Goal: Task Accomplishment & Management: Use online tool/utility

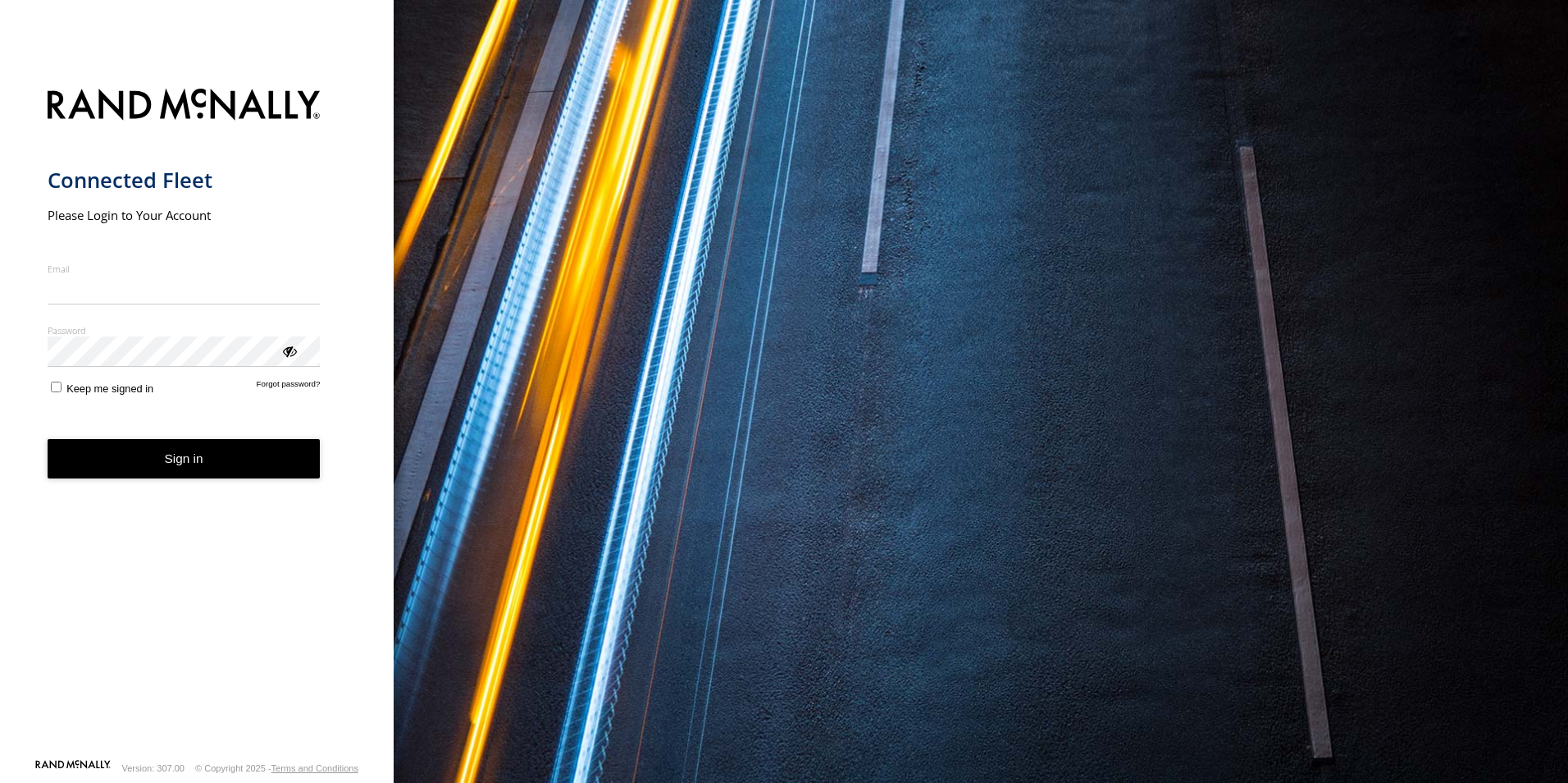
type input "**********"
click at [196, 482] on form "**********" at bounding box center [197, 419] width 299 height 680
click at [197, 472] on button "Sign in" at bounding box center [183, 459] width 273 height 40
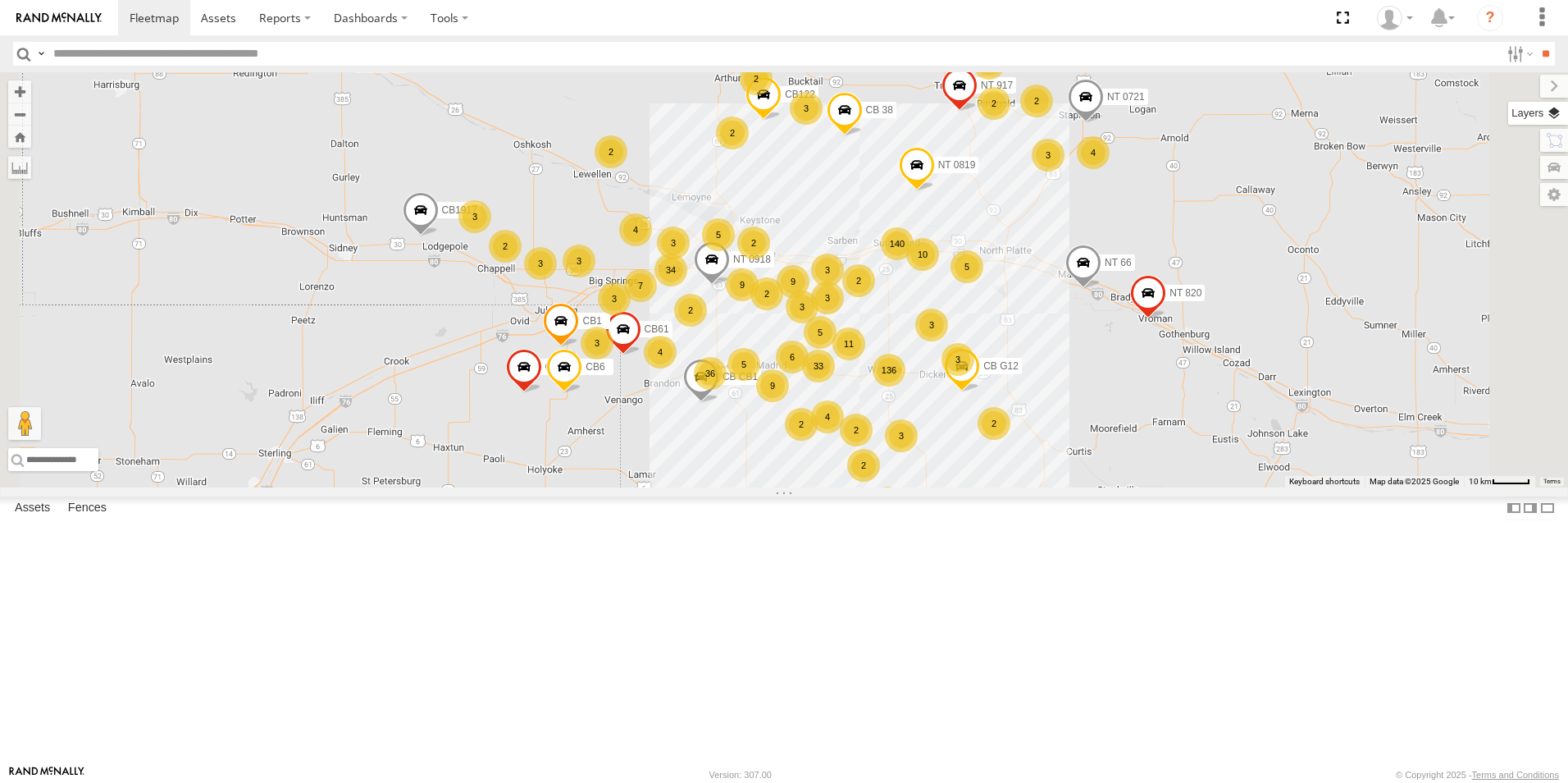
click at [1552, 115] on label at bounding box center [1537, 112] width 60 height 23
click at [0, 0] on span "Basemaps" at bounding box center [0, 0] width 0 height 0
click at [0, 0] on span "Satellite + Roadmap" at bounding box center [0, 0] width 0 height 0
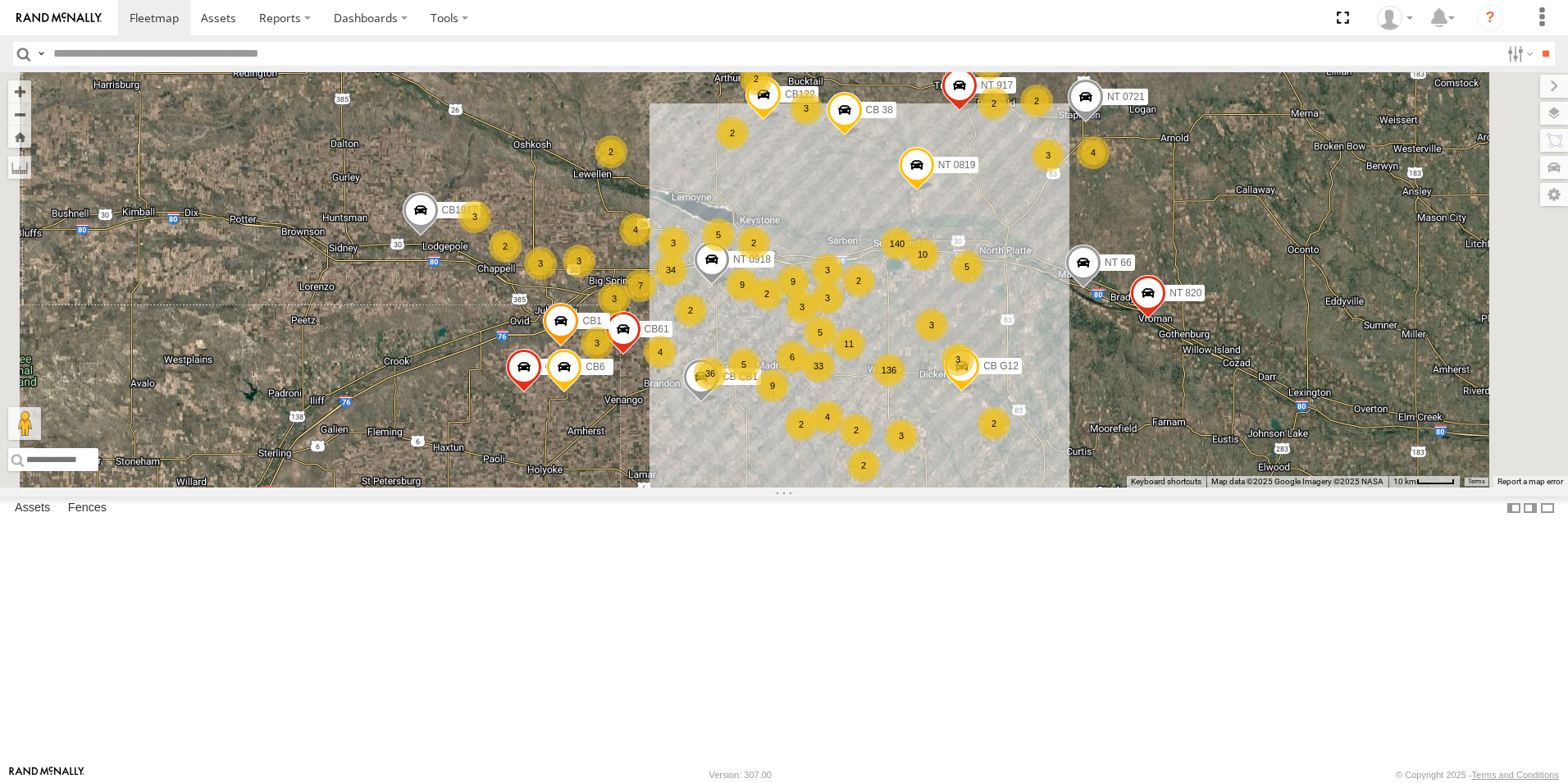
click at [971, 488] on div "5 3 140 2 33 136 34 3 NT 917 2 9 NT 0721 6 4 CB1847 36 5 6 3 3 11 9 2 9 3 CB6 2…" at bounding box center [784, 280] width 1568 height 416
click at [1513, 81] on label at bounding box center [1540, 86] width 55 height 23
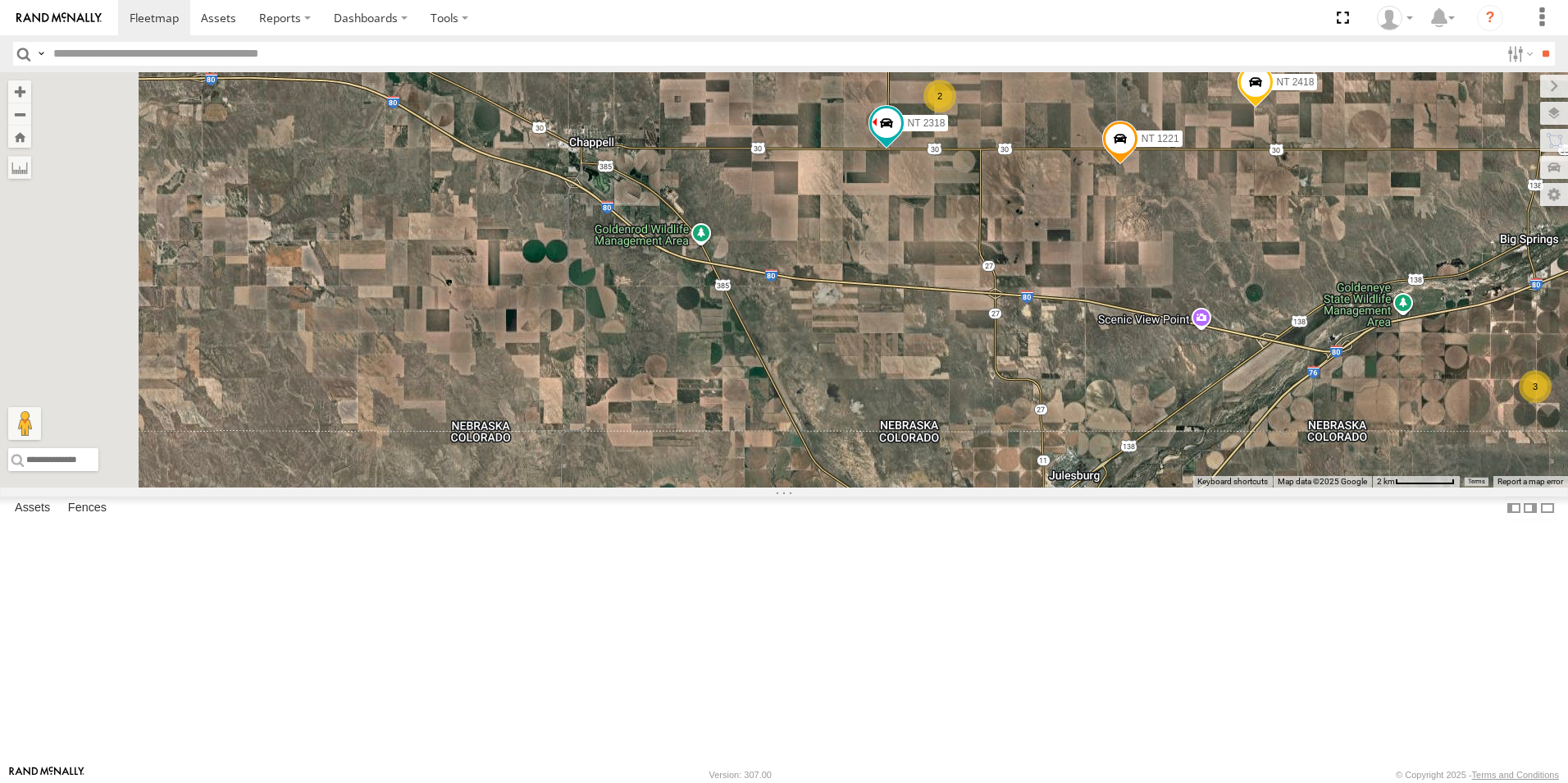
drag, startPoint x: 574, startPoint y: 391, endPoint x: 779, endPoint y: 351, distance: 208.9
click at [779, 351] on div "NT 917 NT 0721 CB1847 CB6 CB1917 CB CB1 CB G12 NT 0918 CB61 NT 820 CB1 CB122 NT…" at bounding box center [784, 280] width 1568 height 416
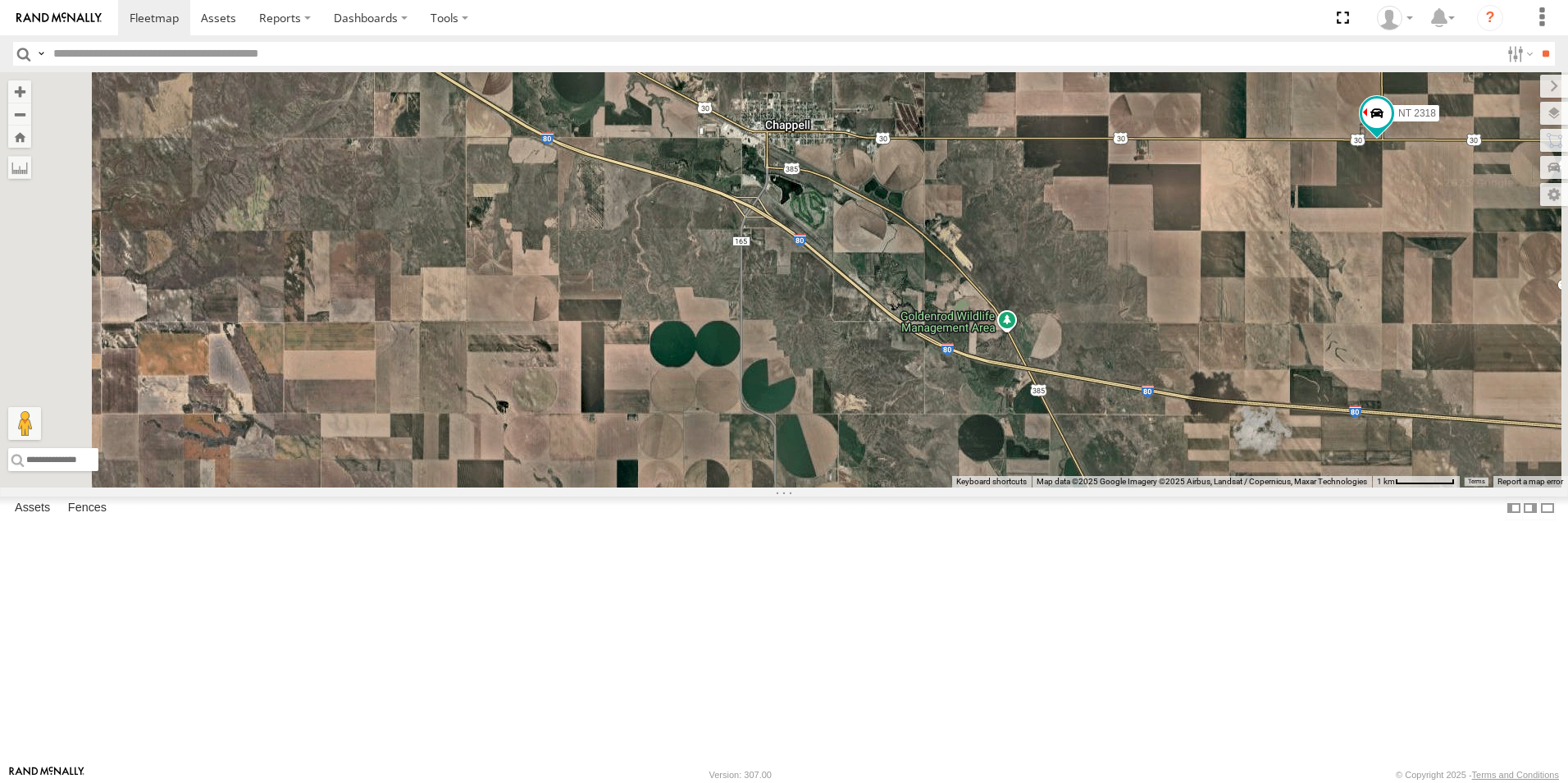
drag, startPoint x: 557, startPoint y: 272, endPoint x: 707, endPoint y: 333, distance: 161.9
click at [707, 333] on div "NT 917 NT 0721 CB1847 CB6 CB1917 CB CB1 CB G12 NT 0918 CB61 NT 820 CB1 CB122 NT…" at bounding box center [784, 280] width 1568 height 416
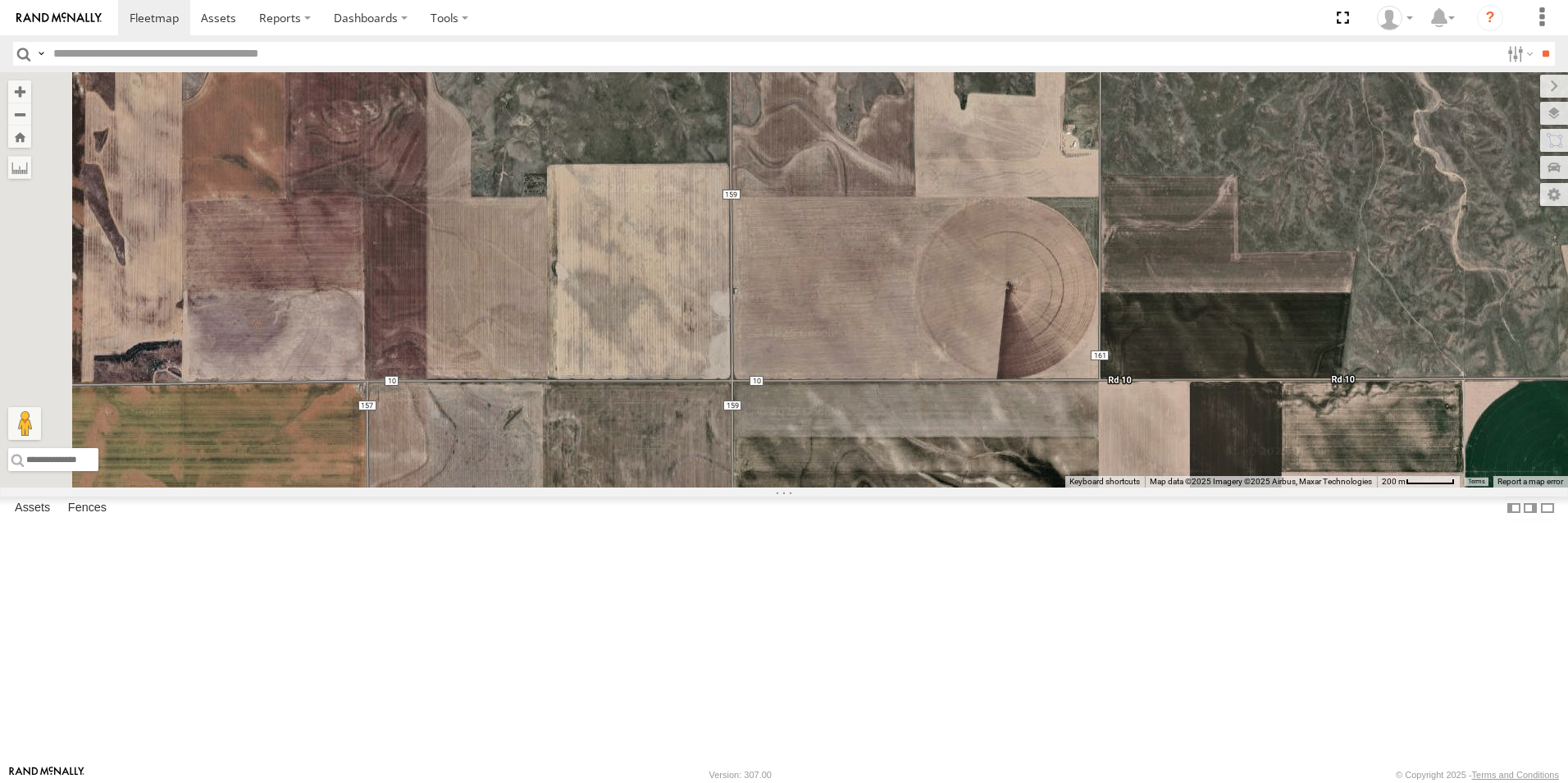
drag, startPoint x: 866, startPoint y: 249, endPoint x: 1242, endPoint y: 134, distance: 393.2
click at [1242, 134] on div "NT 917 NT 0721 CB1847 CB6 CB1917 CB CB1 CB G12 NT 0918 CB61 NT 820 CB1 CB122 NT…" at bounding box center [784, 280] width 1568 height 416
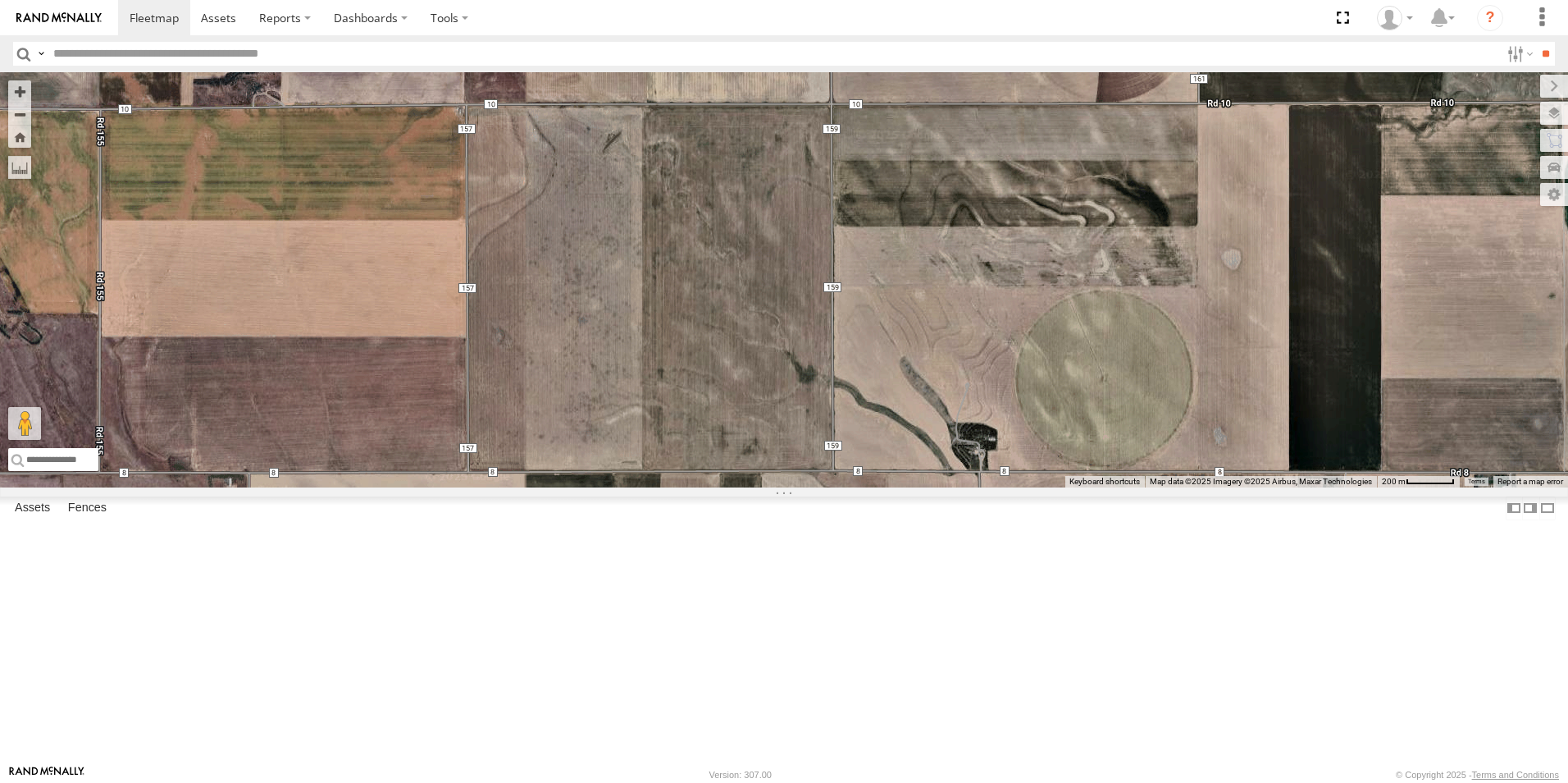
drag, startPoint x: 677, startPoint y: 536, endPoint x: 785, endPoint y: 256, distance: 300.1
click at [785, 256] on div "NT 917 NT 0721 CB1847 CB6 CB1917 CB CB1 CB G12 NT 0918 CB61 NT 820 CB1 CB122 NT…" at bounding box center [784, 280] width 1568 height 416
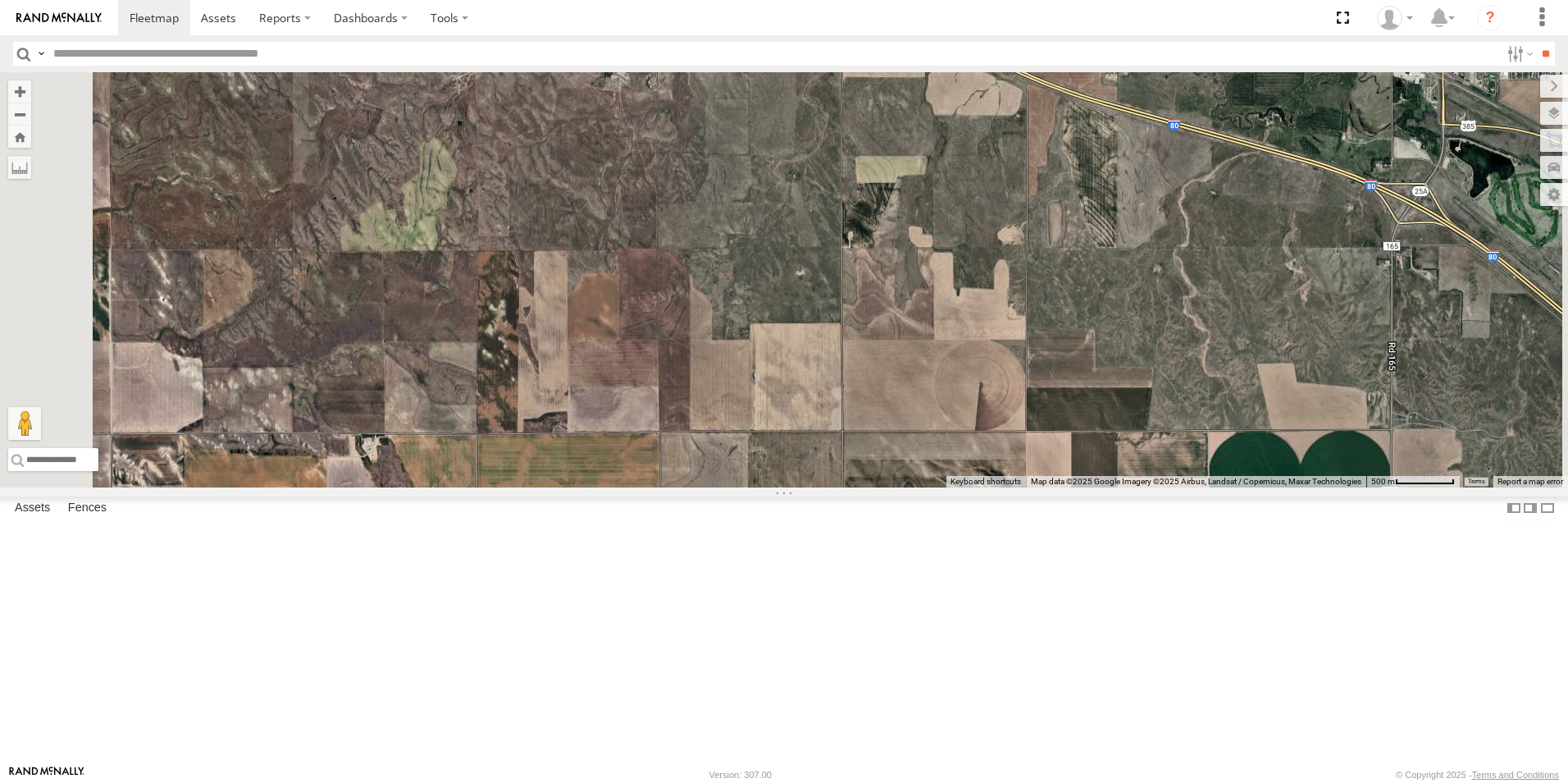
drag, startPoint x: 1017, startPoint y: 209, endPoint x: 1037, endPoint y: 521, distance: 312.6
click at [1037, 488] on div "NT 917 NT 0721 CB1847 CB6 CB1917 CB CB1 CB G12 NT 0918 CB61 NT 820 CB1 CB122 NT…" at bounding box center [784, 280] width 1568 height 416
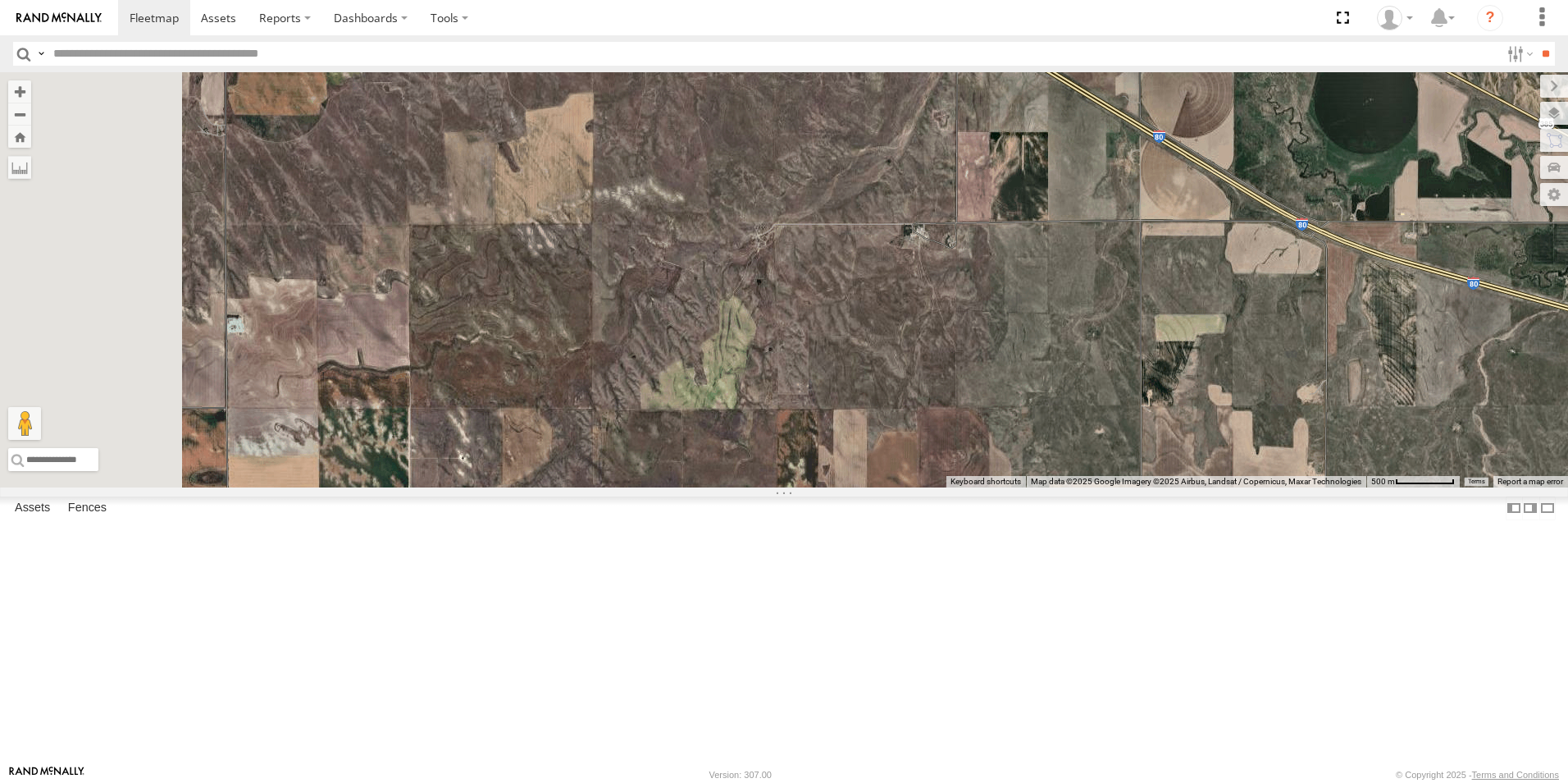
drag, startPoint x: 764, startPoint y: 238, endPoint x: 1069, endPoint y: 401, distance: 345.8
click at [1069, 401] on div "NT 917 NT 0721 CB1847 CB6 CB1917 CB CB1 CB G12 NT 0918 CB61 NT 820 CB1 CB122 NT…" at bounding box center [784, 280] width 1568 height 416
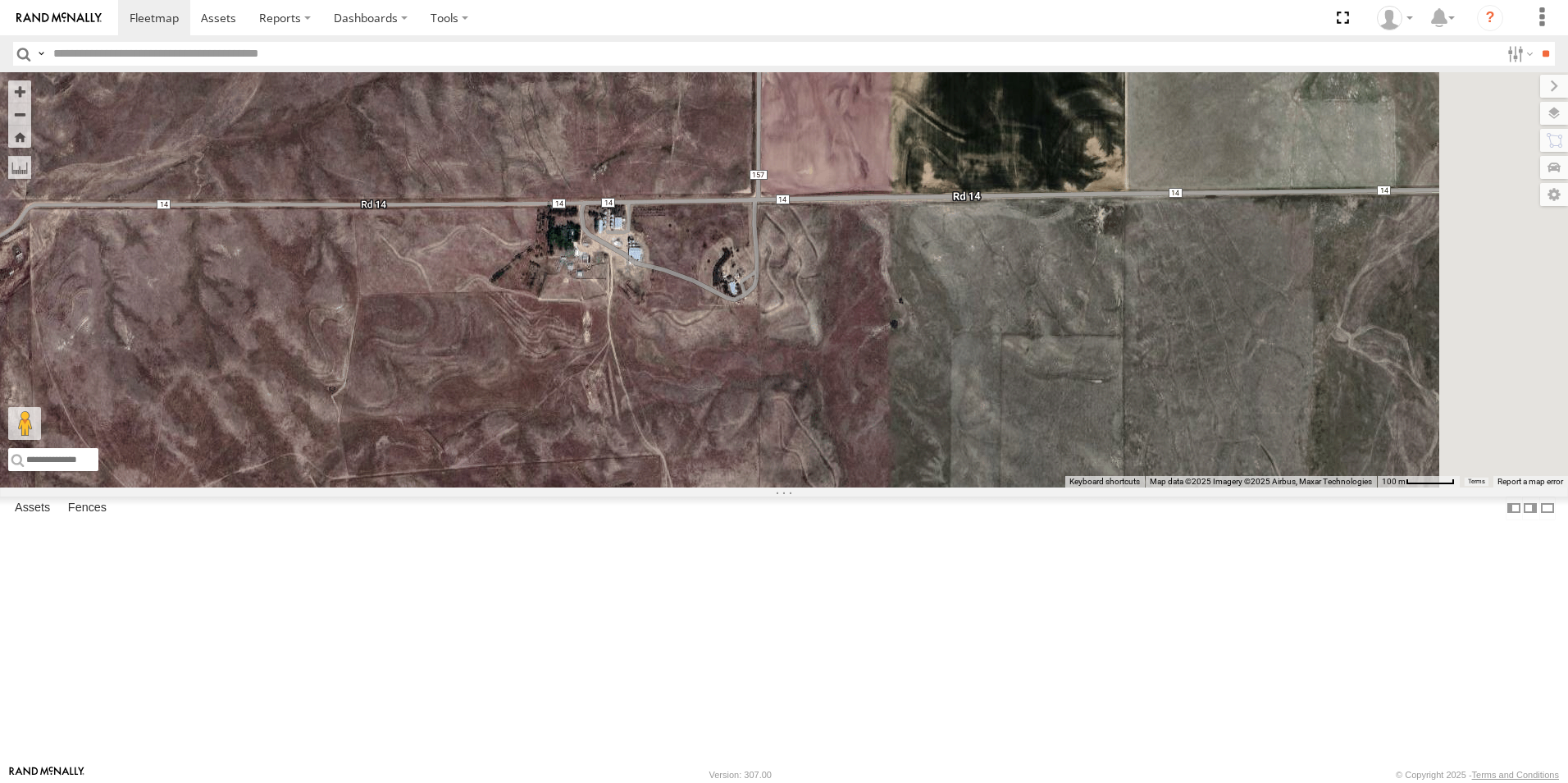
drag, startPoint x: 1416, startPoint y: 346, endPoint x: 813, endPoint y: 388, distance: 604.5
click at [813, 388] on div "NT 917 NT 0721 CB1847 CB6 CB1917 CB CB1 CB G12 NT 0918 CB61 NT 820 CB1 CB122 NT…" at bounding box center [784, 280] width 1568 height 416
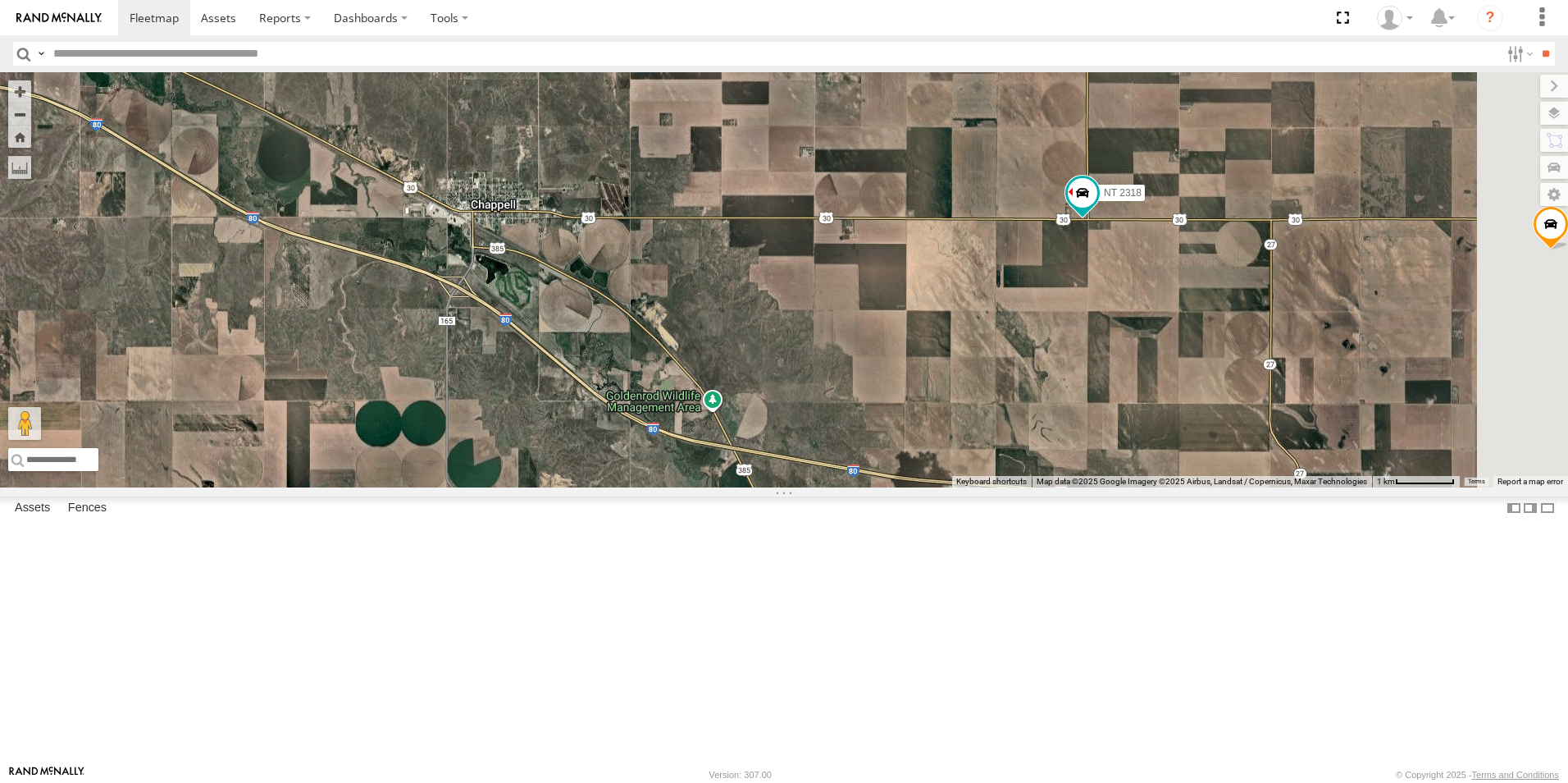
drag, startPoint x: 1439, startPoint y: 448, endPoint x: 888, endPoint y: 423, distance: 551.6
click at [888, 423] on div "NT 917 NT 0721 CB1847 CB6 CB1917 CB CB1 CB G12 NT 0918 CB61 NT 820 CB1 CB122 NT…" at bounding box center [784, 280] width 1568 height 416
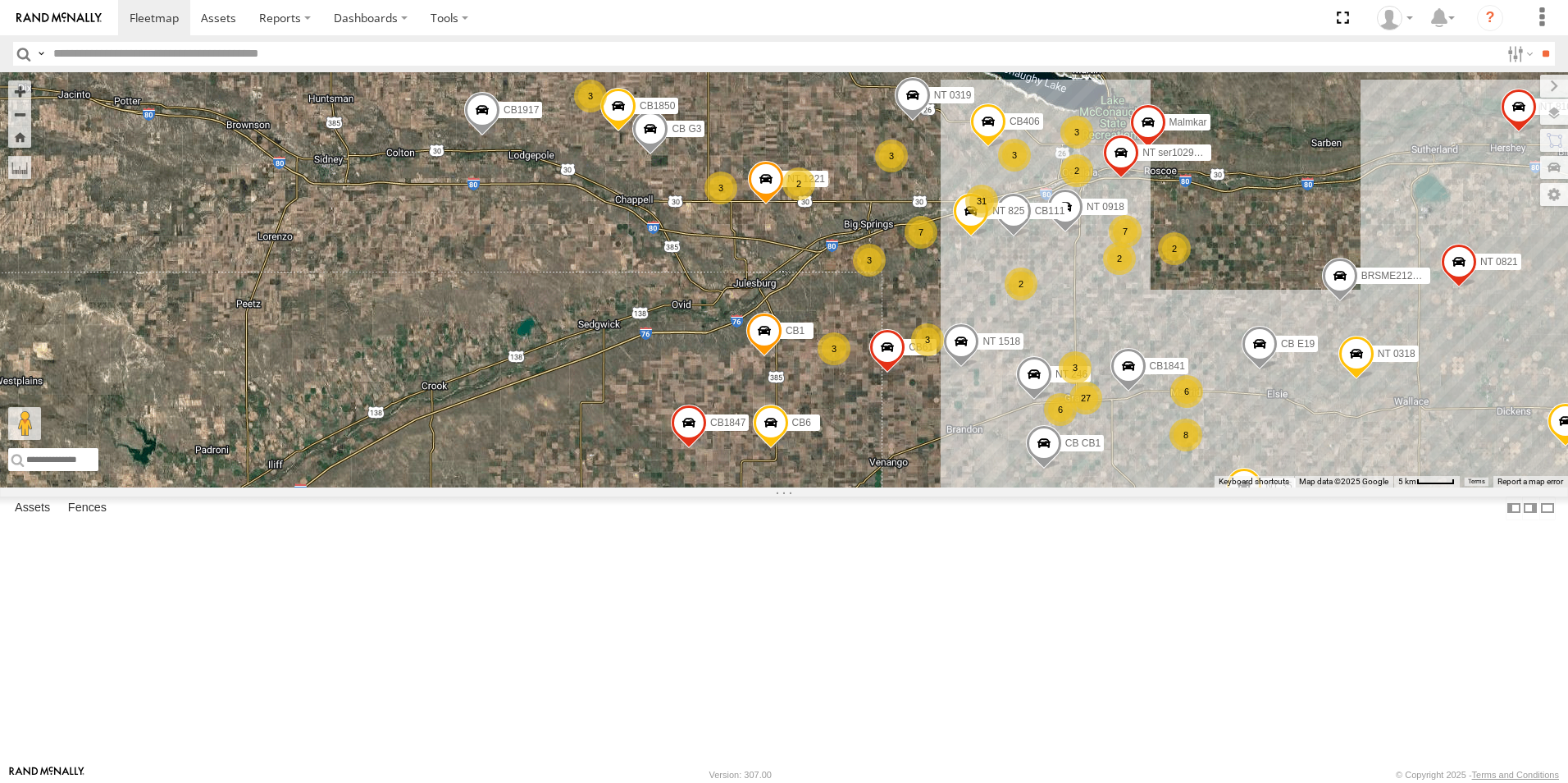
drag, startPoint x: 1009, startPoint y: 619, endPoint x: 829, endPoint y: 472, distance: 232.4
click at [829, 472] on div "NT 917 NT 0721 CB1847 CB6 CB1917 CB CB1 CB G12 NT 0918 CB61 NT 820 CB1 CB122 NT…" at bounding box center [784, 280] width 1568 height 416
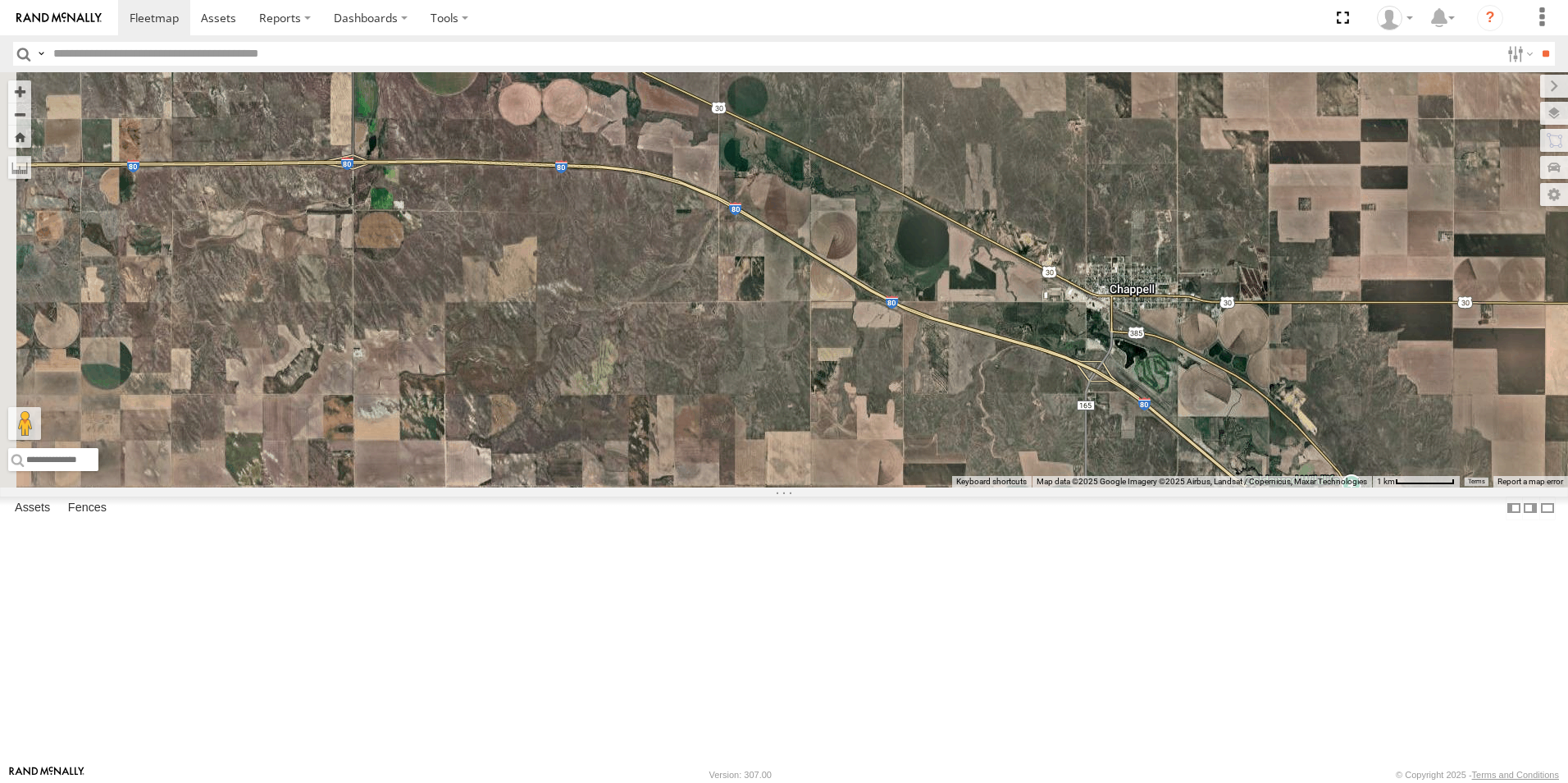
drag, startPoint x: 733, startPoint y: 275, endPoint x: 1003, endPoint y: 475, distance: 336.0
click at [1003, 475] on div "NT 917 NT 0721 CB1847 CB6 CB1917 CB CB1 CB G12 NT 0918 CB61 NT 820 CB1 CB122 NT…" at bounding box center [784, 280] width 1568 height 416
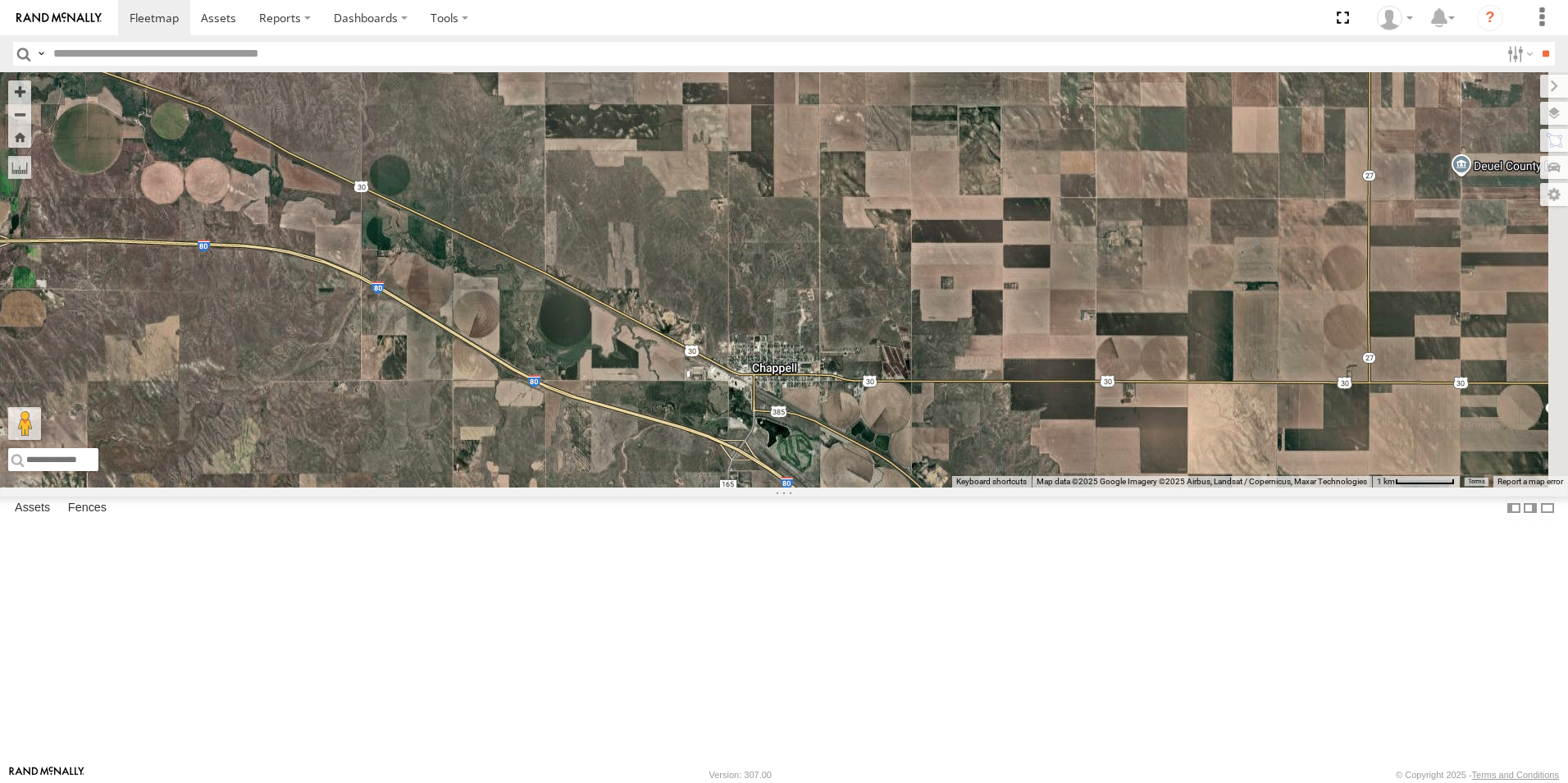
drag, startPoint x: 1423, startPoint y: 466, endPoint x: 910, endPoint y: 540, distance: 518.3
click at [910, 488] on div "NT 917 NT 0721 CB1847 CB6 CB1917 CB CB1 CB G12 NT 0918 CB61 NT 820 CB1 CB122 NT…" at bounding box center [784, 280] width 1568 height 416
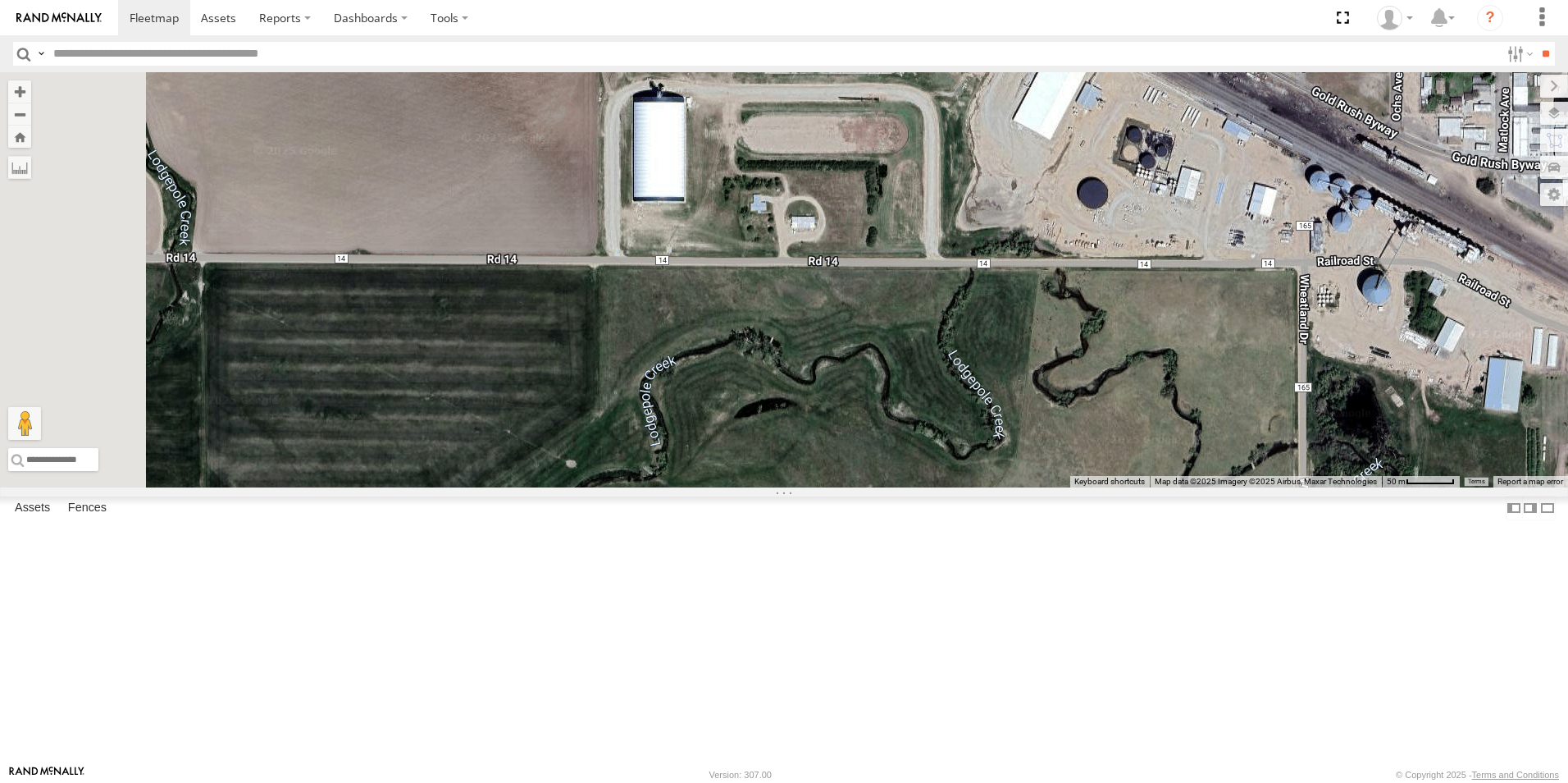
drag, startPoint x: 653, startPoint y: 509, endPoint x: 1323, endPoint y: 479, distance: 670.7
click at [1323, 479] on div "NT 917 NT 0721 CB1847 CB6 CB1917 CB CB1 CB G12 NT 0918 CB61 NT 820 CB1 CB122 NT…" at bounding box center [784, 280] width 1568 height 416
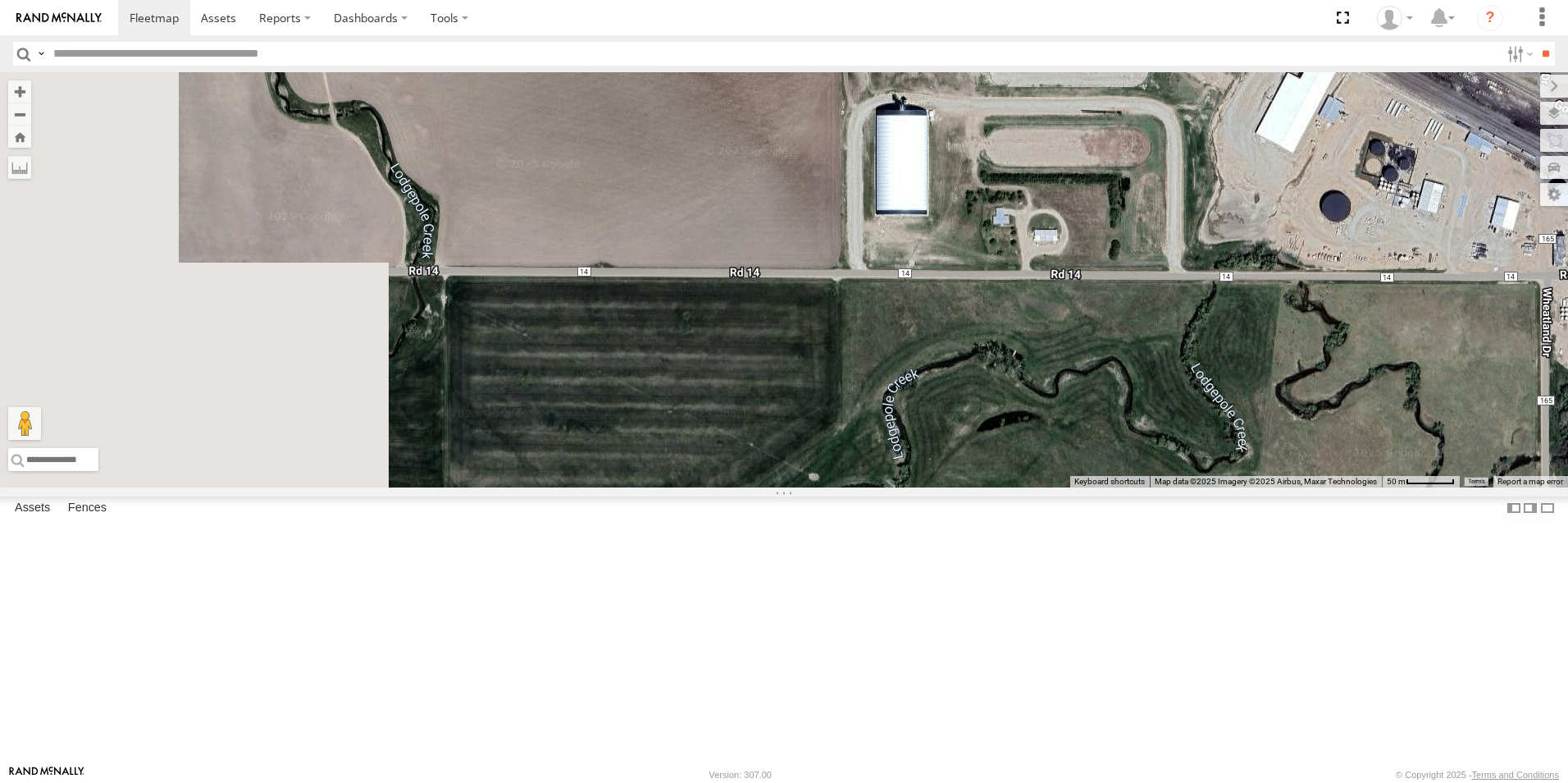
drag, startPoint x: 715, startPoint y: 454, endPoint x: 1247, endPoint y: 461, distance: 532.0
click at [1247, 461] on div "NT 917 NT 0721 CB1847 CB6 CB1917 CB CB1 CB G12 NT 0918 CB61 NT 820 CB1 CB122 NT…" at bounding box center [784, 280] width 1568 height 416
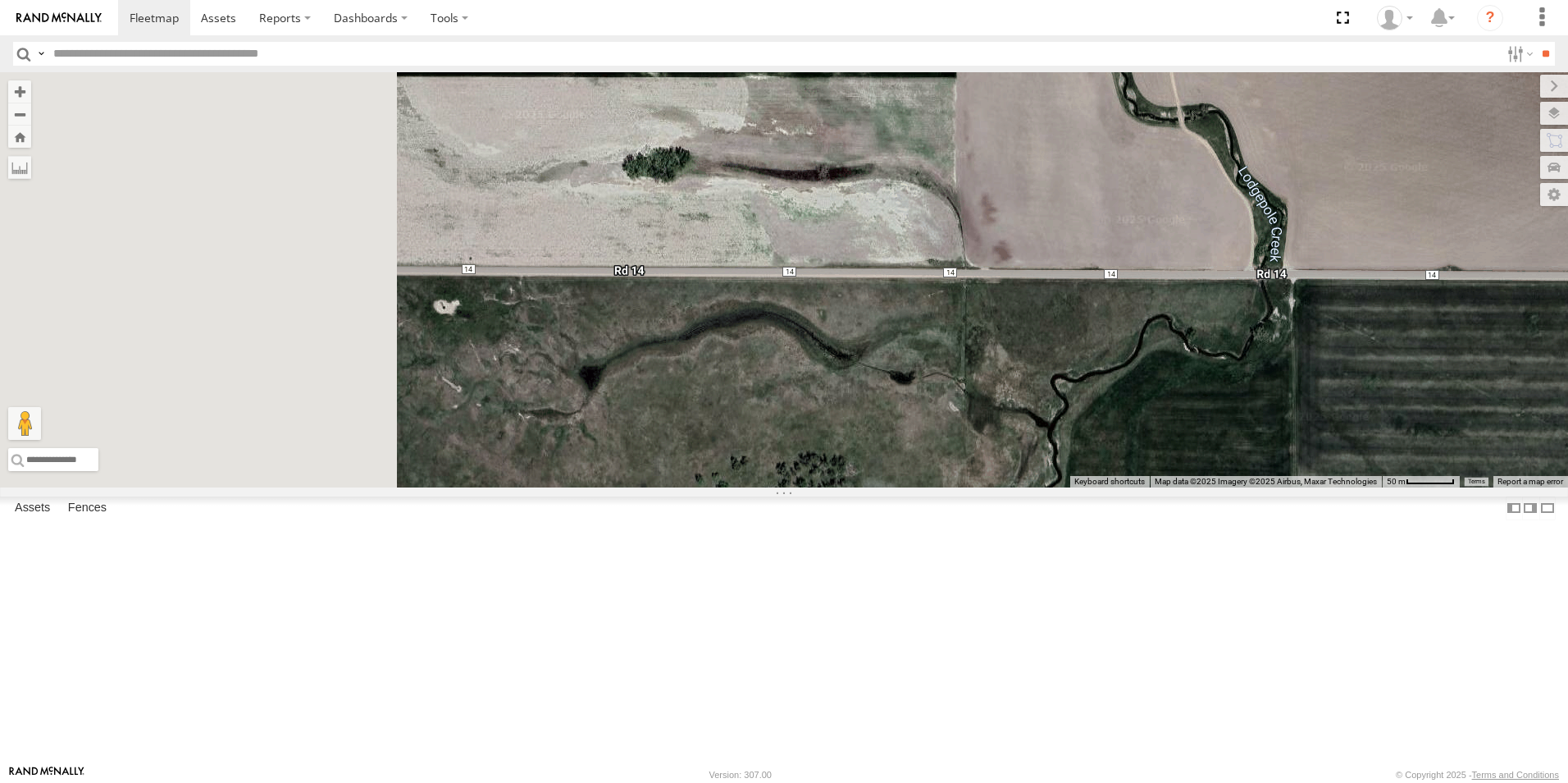
drag, startPoint x: 701, startPoint y: 465, endPoint x: 1282, endPoint y: 475, distance: 581.1
click at [1282, 475] on div "NT 917 NT 0721 CB1847 CB6 CB1917 CB CB1 CB G12 NT 0918 CB61 NT 820 CB1 CB122 NT…" at bounding box center [784, 280] width 1568 height 416
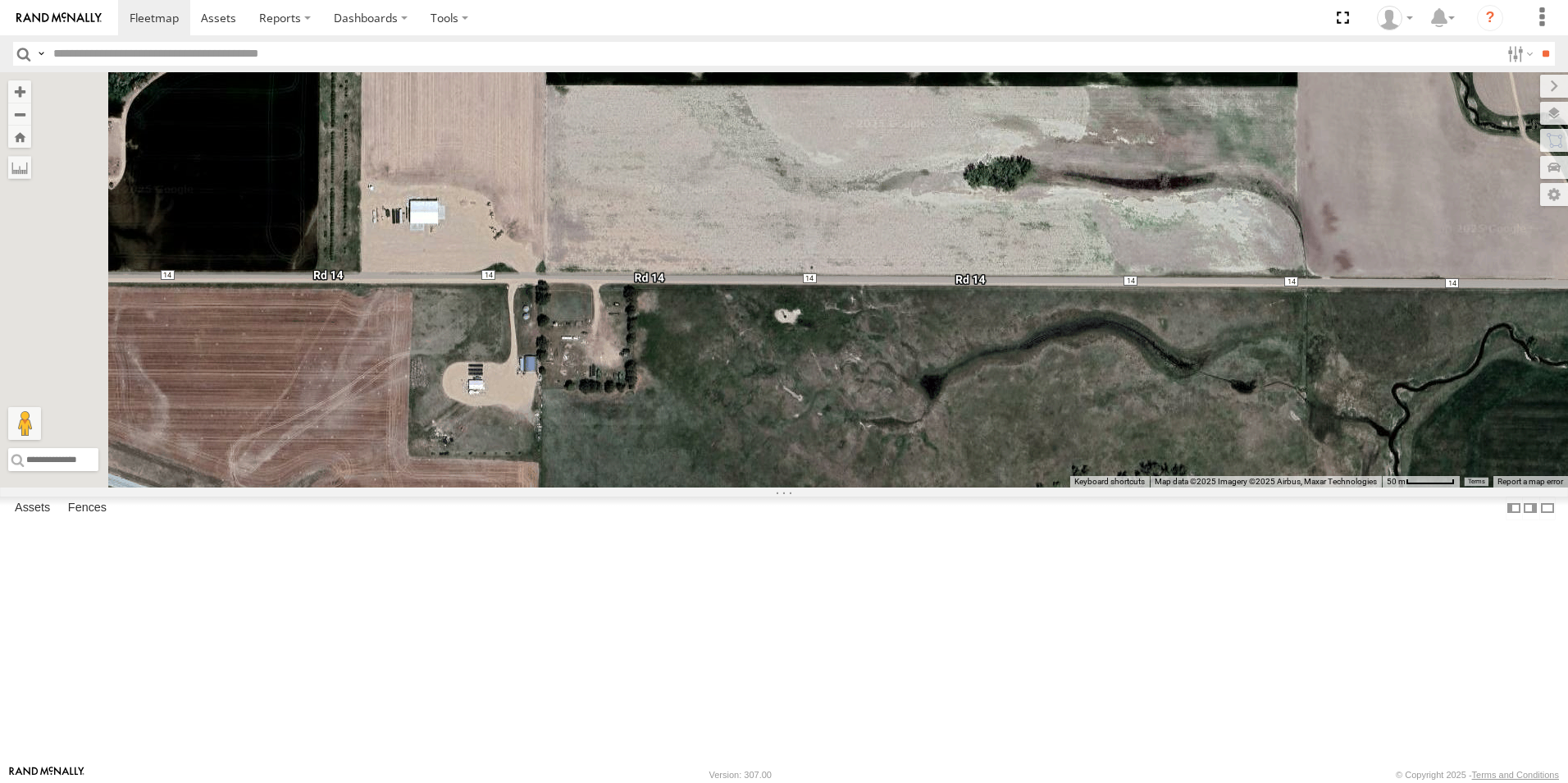
drag, startPoint x: 799, startPoint y: 480, endPoint x: 898, endPoint y: 485, distance: 99.1
click at [898, 485] on div "NT 917 NT 0721 CB1847 CB6 CB1917 CB CB1 CB G12 NT 0918 CB61 NT 820 CB1 CB122 NT…" at bounding box center [784, 280] width 1568 height 416
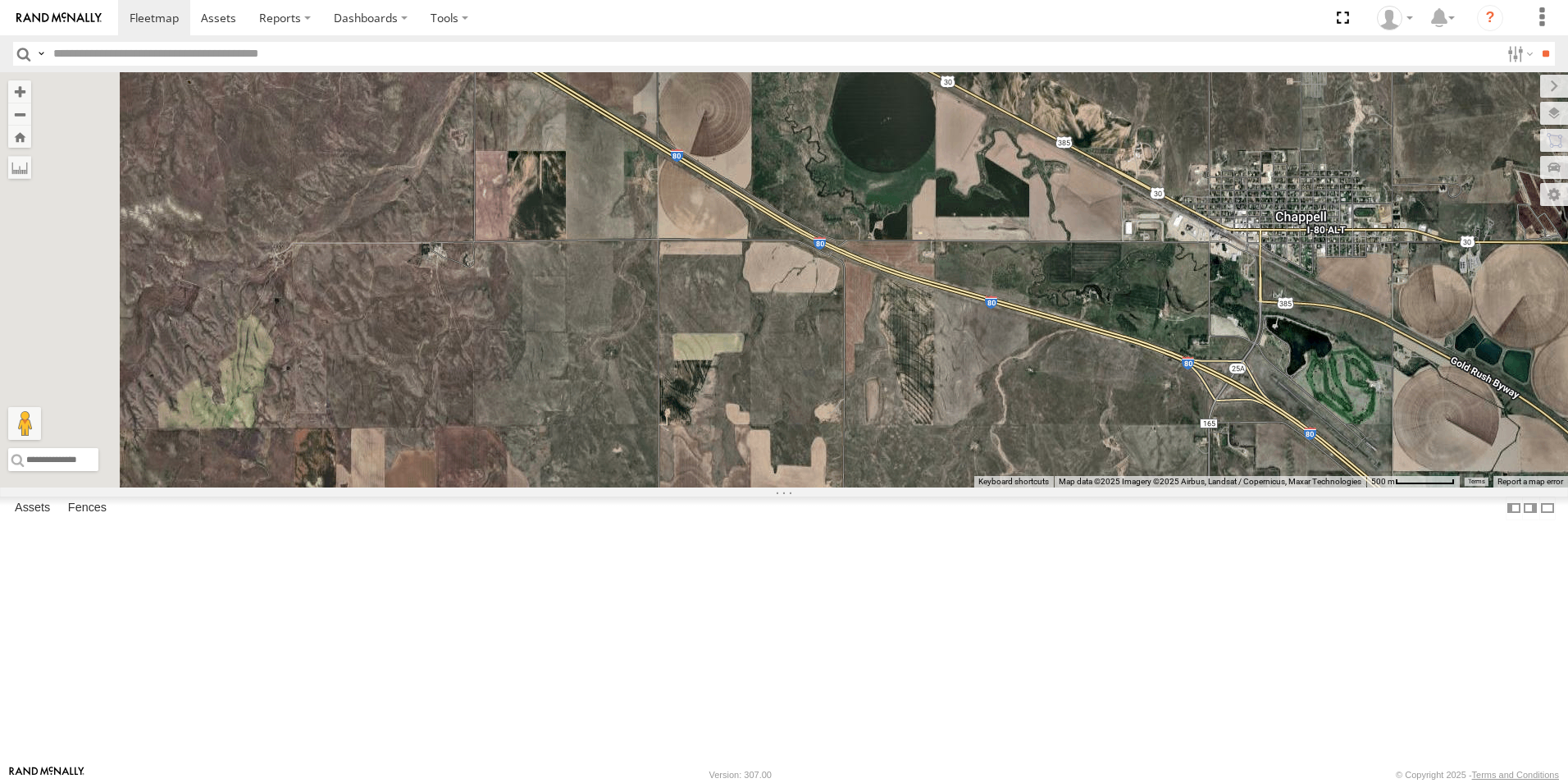
drag, startPoint x: 666, startPoint y: 637, endPoint x: 1050, endPoint y: 502, distance: 407.0
click at [1050, 488] on div "NT 917 NT 0721 CB1847 CB6 CB1917 CB CB1 CB G12 NT 0918 CB61 NT 820 CB1 CB122 NT…" at bounding box center [784, 280] width 1568 height 416
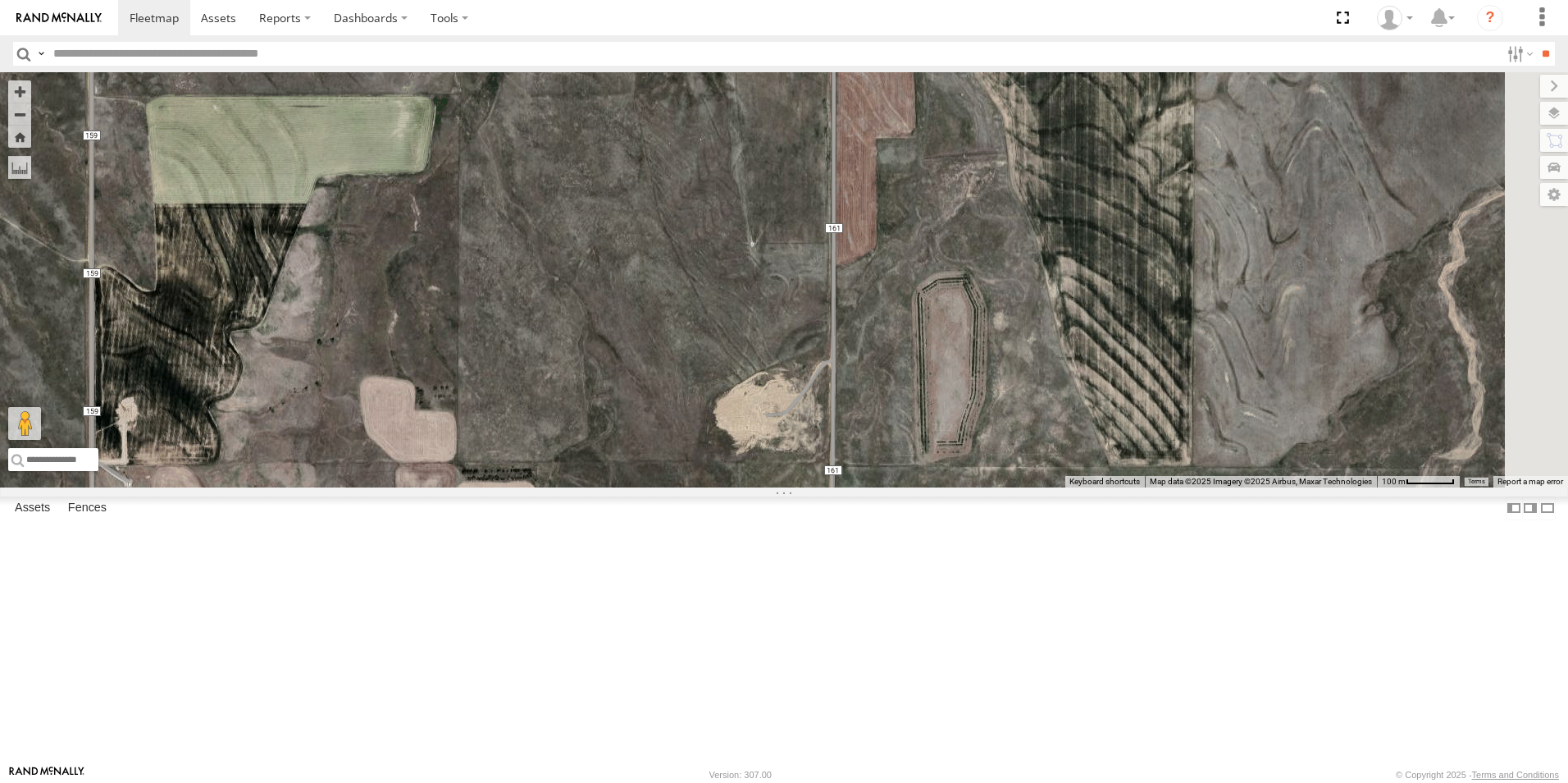
drag, startPoint x: 1270, startPoint y: 583, endPoint x: 728, endPoint y: 334, distance: 596.5
click at [728, 334] on div "NT 917 NT 0721 CB1847 CB6 CB1917 CB CB1 CB G12 NT 0918 CB61 NT 820 CB1 CB122 NT…" at bounding box center [784, 280] width 1568 height 416
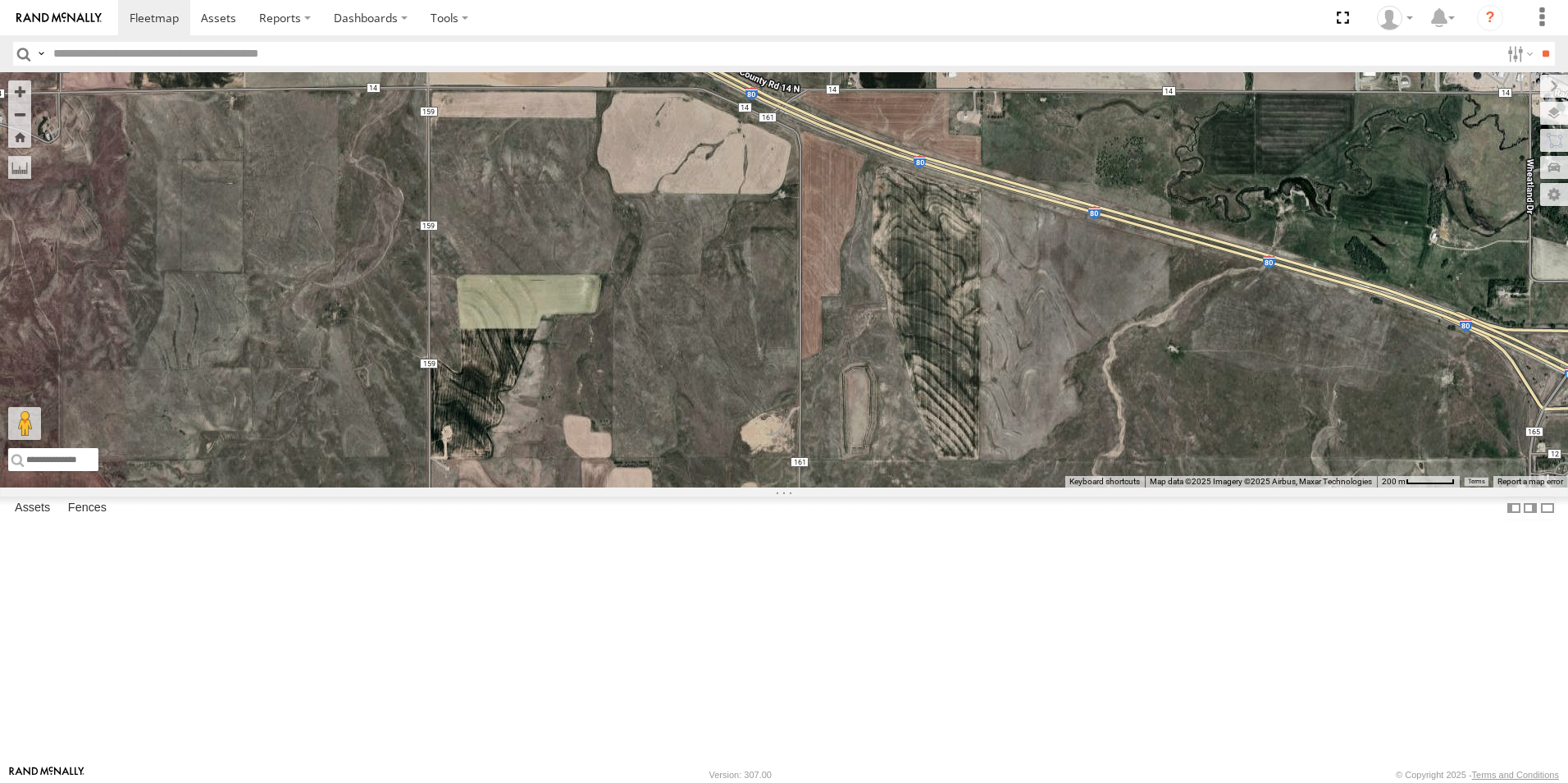
drag, startPoint x: 1511, startPoint y: 578, endPoint x: 1314, endPoint y: 618, distance: 201.0
click at [1314, 488] on div "NT 917 NT 0721 CB1847 CB6 CB1917 CB CB1 CB G12 NT 0918 CB61 NT 820 CB1 CB122 NT…" at bounding box center [784, 280] width 1568 height 416
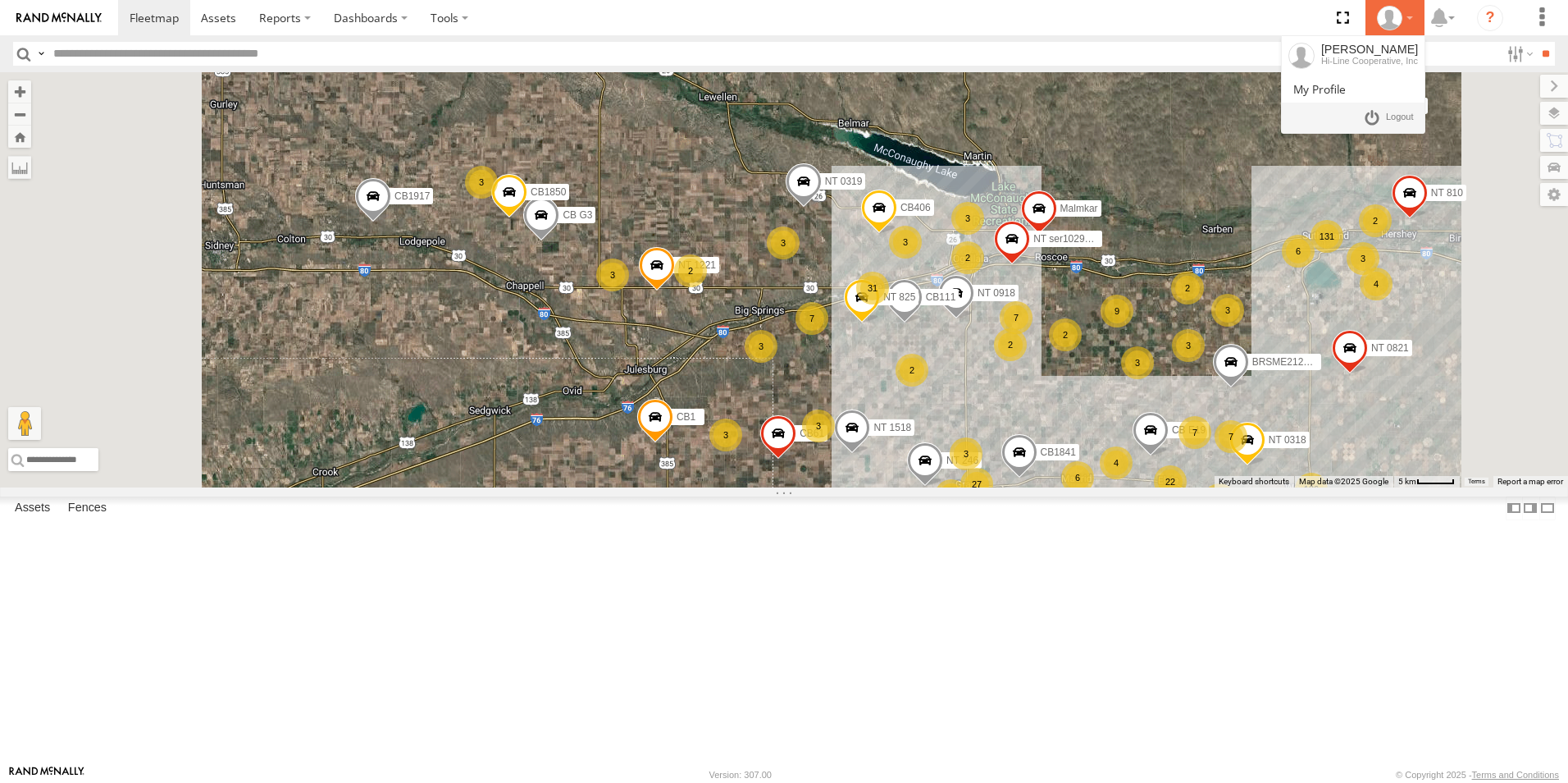
click at [1390, 22] on icon at bounding box center [1389, 18] width 25 height 25
click at [1375, 116] on link at bounding box center [1389, 117] width 61 height 24
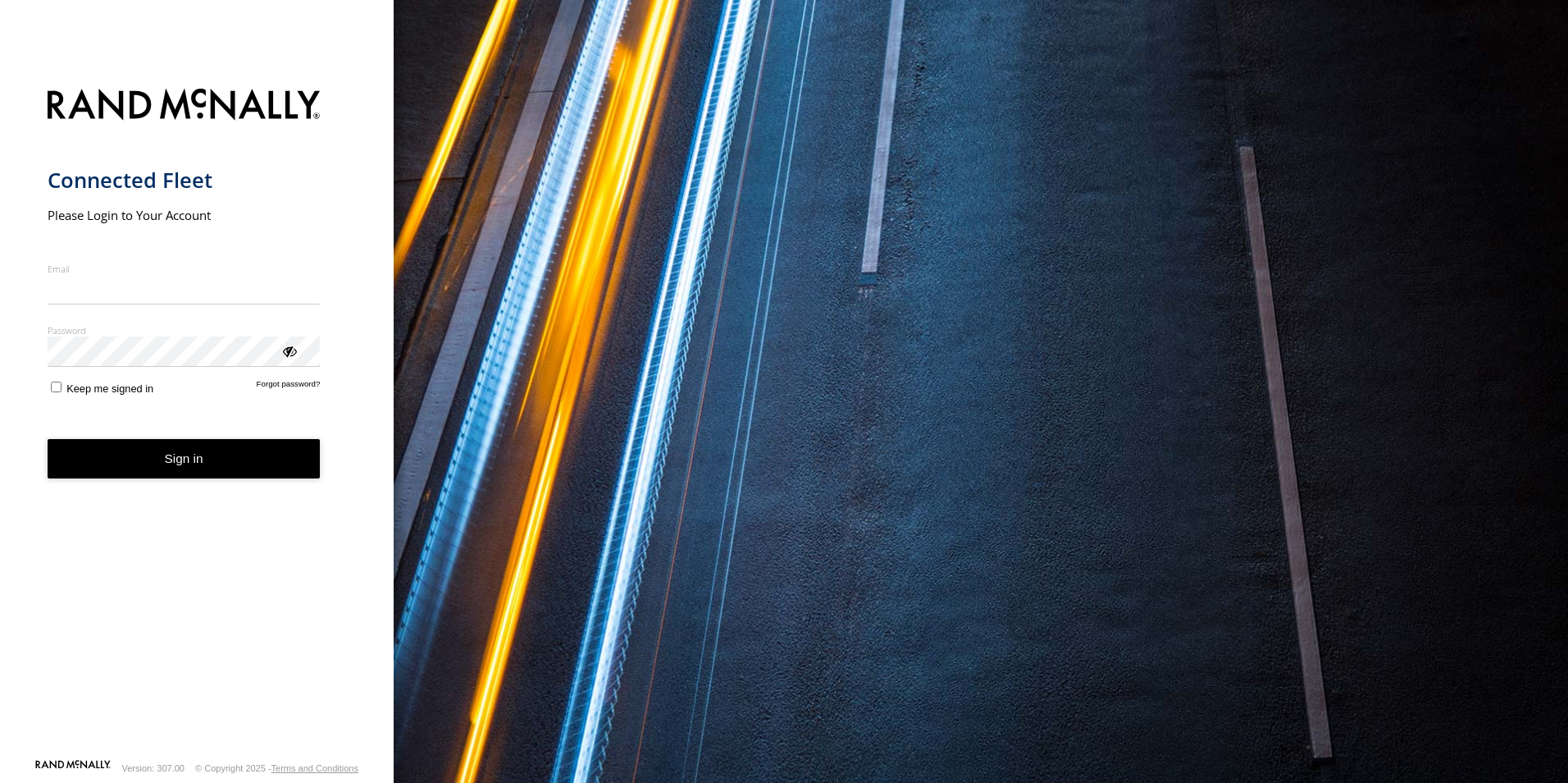
type input "**********"
click at [171, 469] on button "Sign in" at bounding box center [183, 459] width 273 height 40
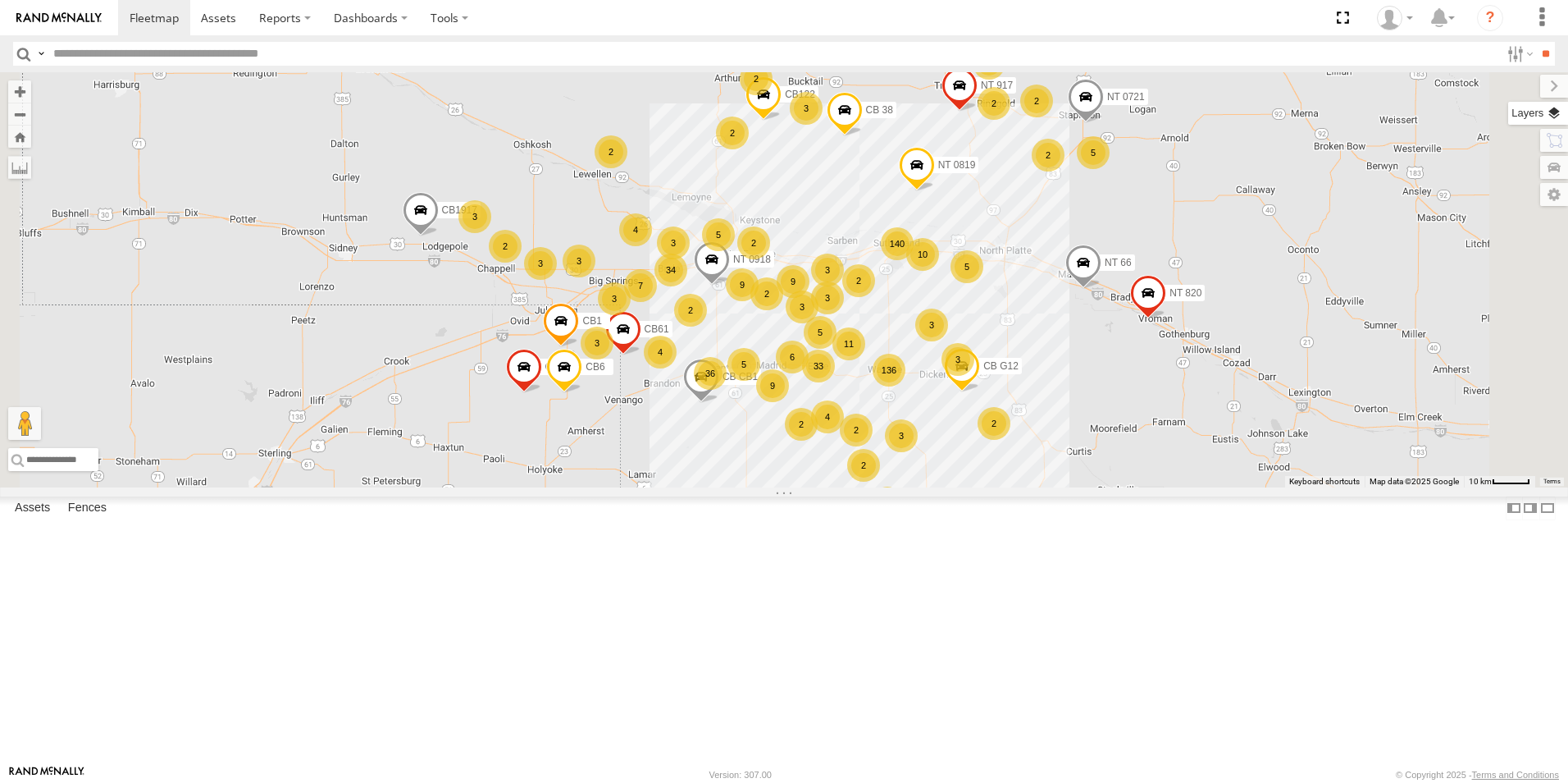
click at [1555, 116] on label at bounding box center [1537, 112] width 60 height 23
click at [0, 0] on span "Basemaps" at bounding box center [0, 0] width 0 height 0
click at [0, 0] on span "Satellite + Roadmap" at bounding box center [0, 0] width 0 height 0
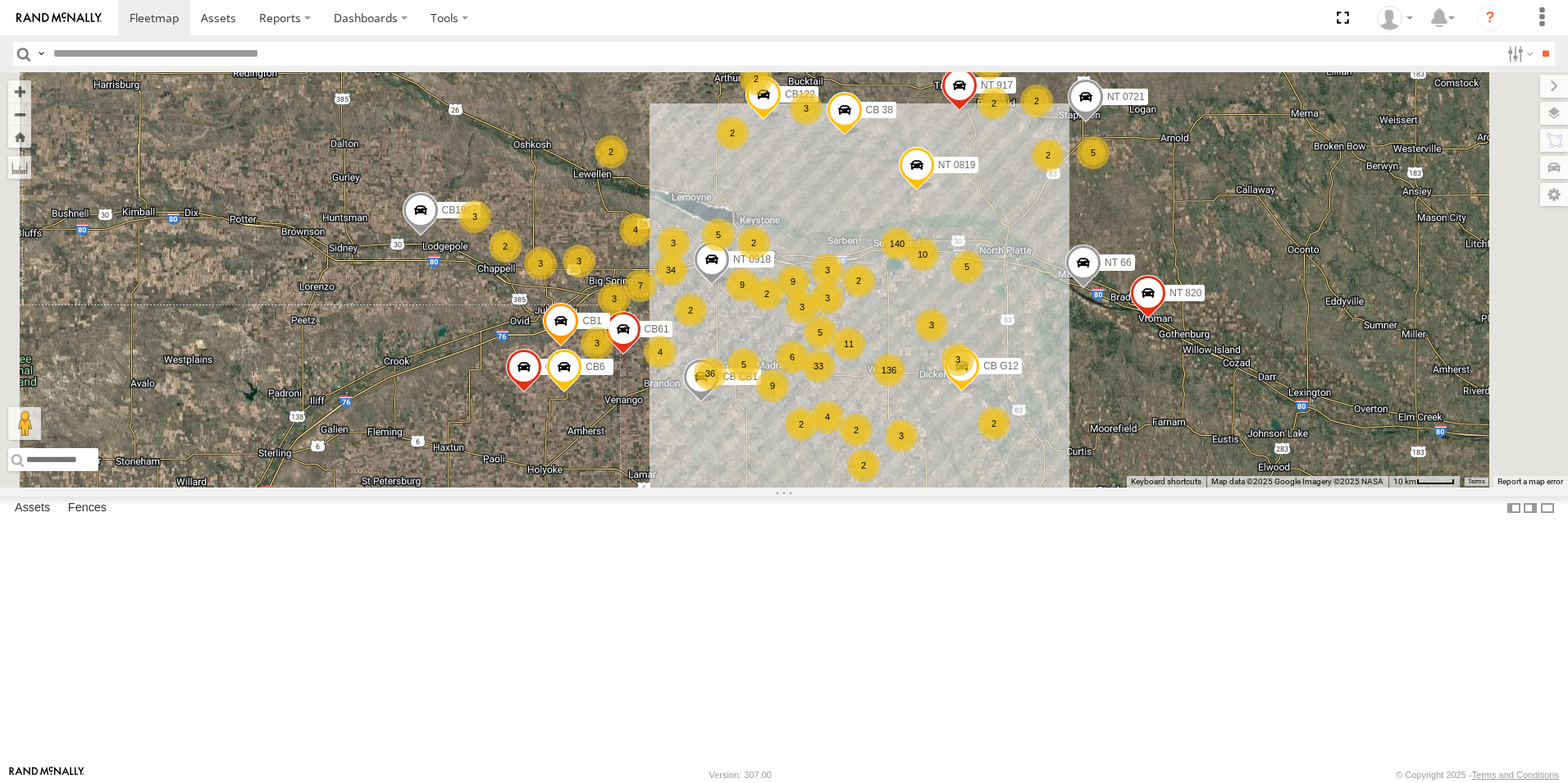
click at [698, 488] on div "5 3 140 2 33 136 34 3 NT 917 2 9 NT 0721 6 4 CB1847 36 5 6 3 3 11 9 2 9 3 CB6 2…" at bounding box center [784, 280] width 1568 height 416
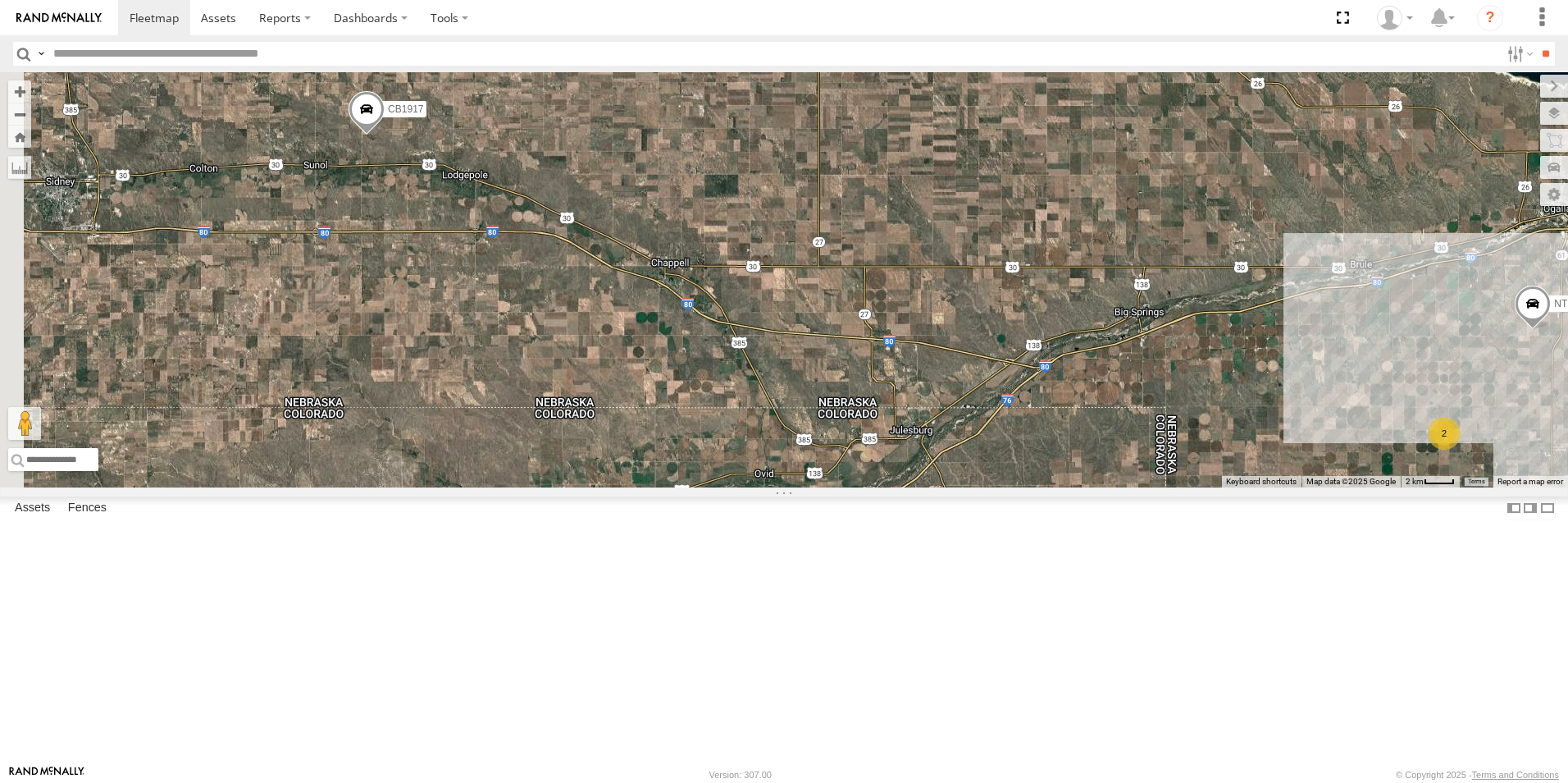
drag, startPoint x: 914, startPoint y: 227, endPoint x: 1022, endPoint y: 722, distance: 506.6
click at [1022, 488] on div "NT 917 NT 0721 CB1847 CB6 CB1917 CB CB1 CB G12 NT 0918 CB61 NT 820 CB1 CB122 NT…" at bounding box center [784, 280] width 1568 height 416
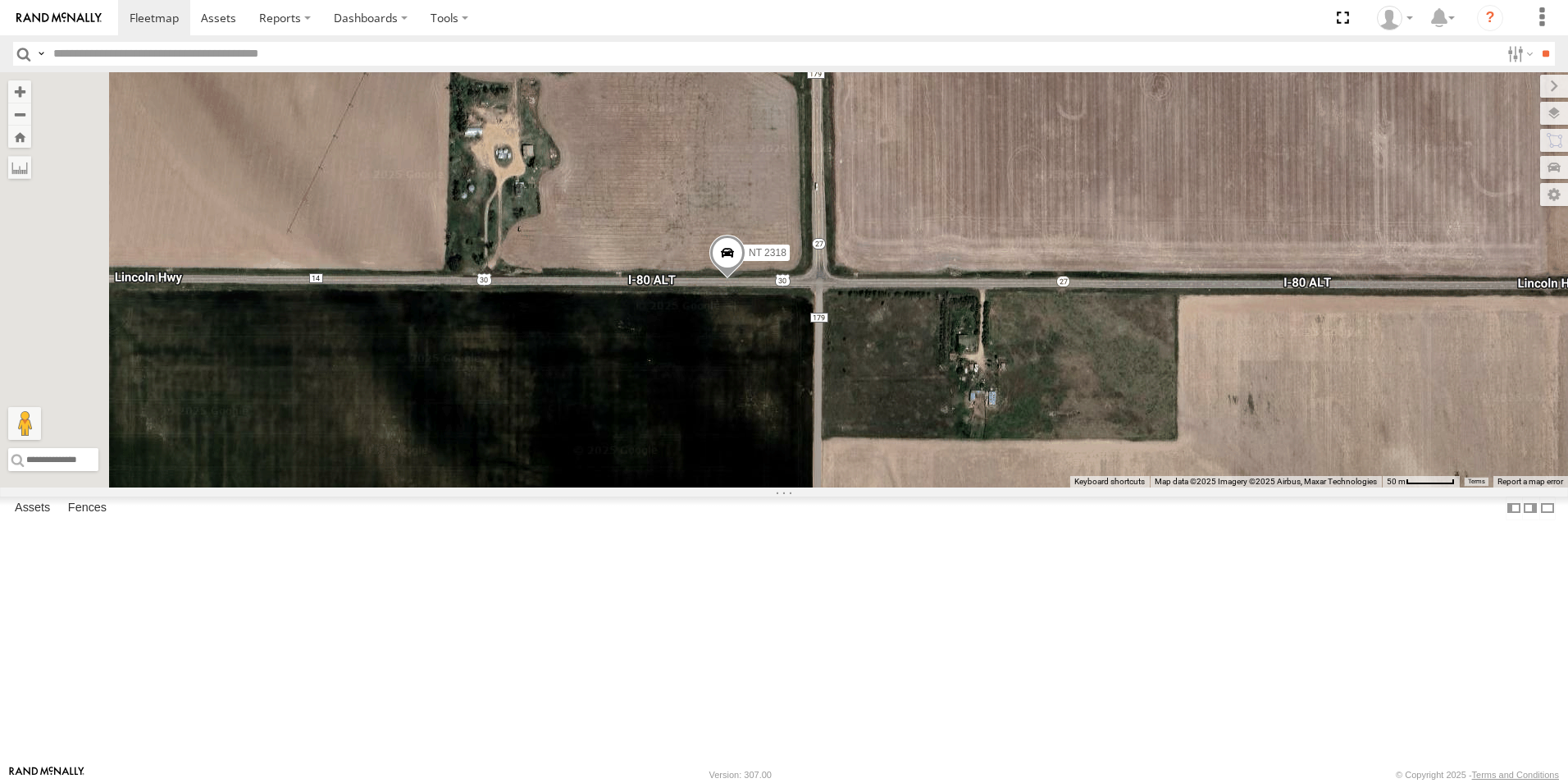
drag, startPoint x: 855, startPoint y: 179, endPoint x: 967, endPoint y: 470, distance: 311.8
click at [967, 470] on div "NT 917 NT 0721 CB1847 CB6 CB1917 CB CB1 CB G12 NT 0918 CB61 NT 820 CB1 CB122 NT…" at bounding box center [784, 280] width 1568 height 416
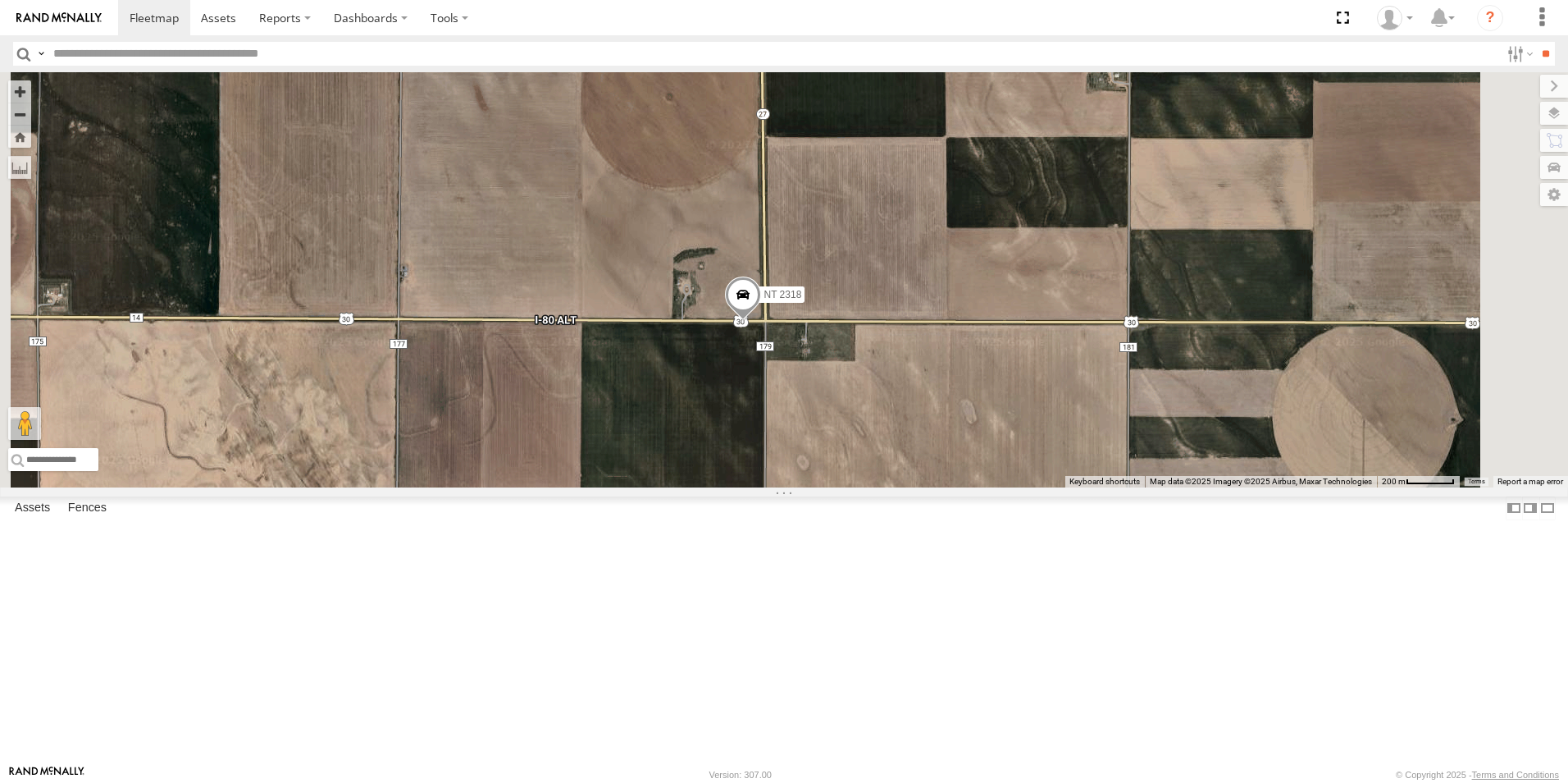
click at [761, 321] on span at bounding box center [743, 298] width 36 height 44
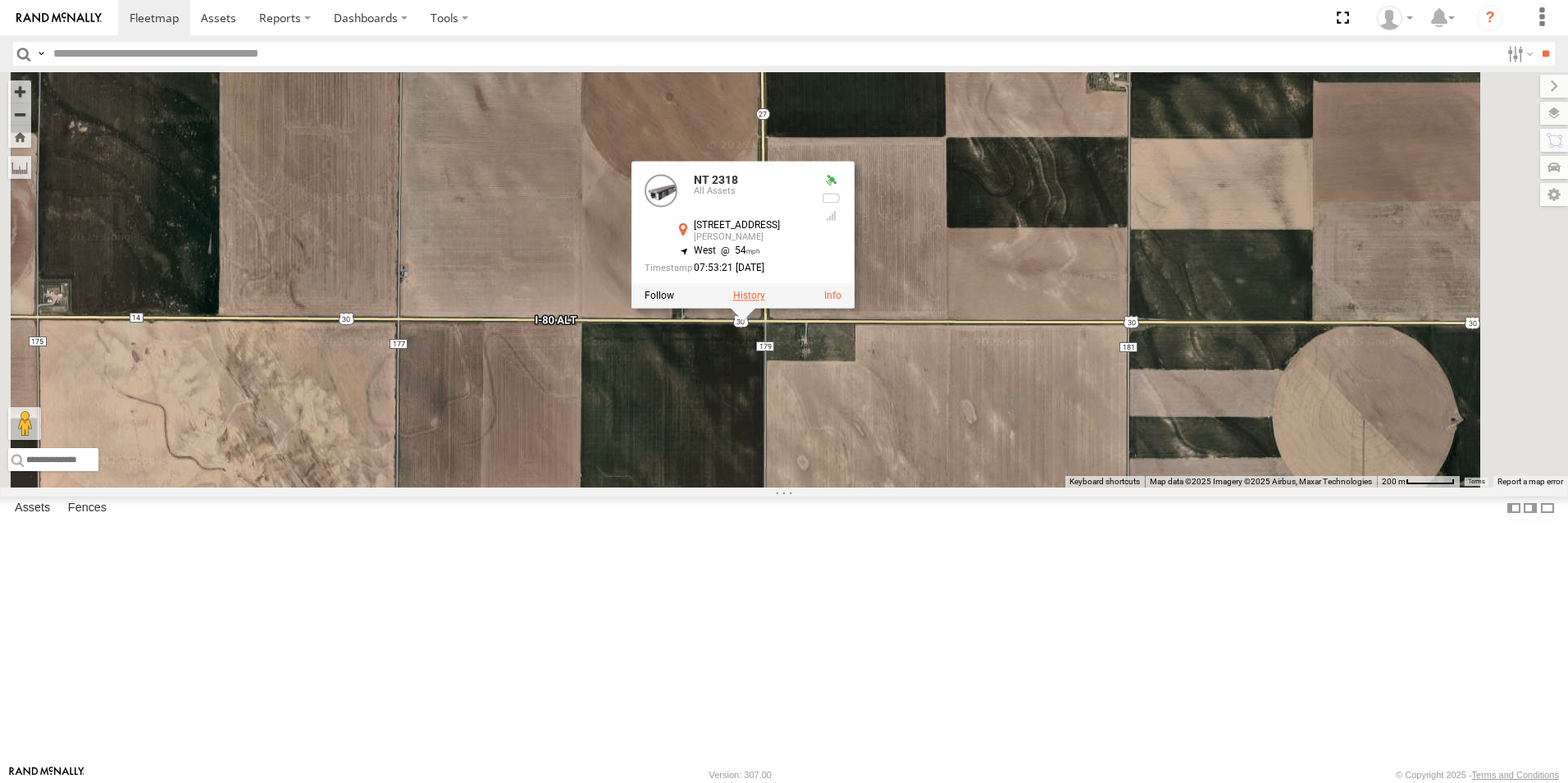
click at [765, 302] on label at bounding box center [749, 296] width 31 height 12
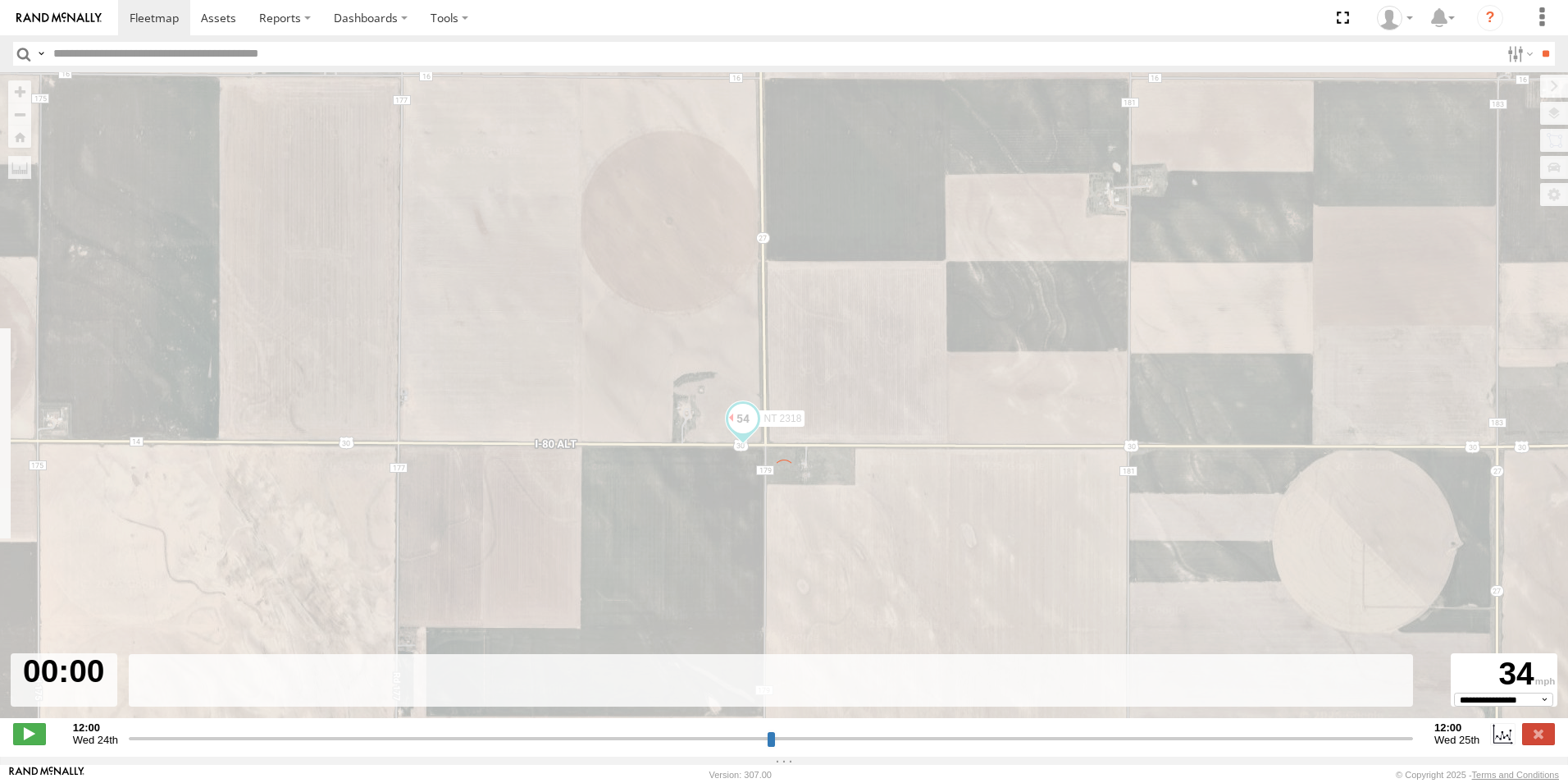
type input "**********"
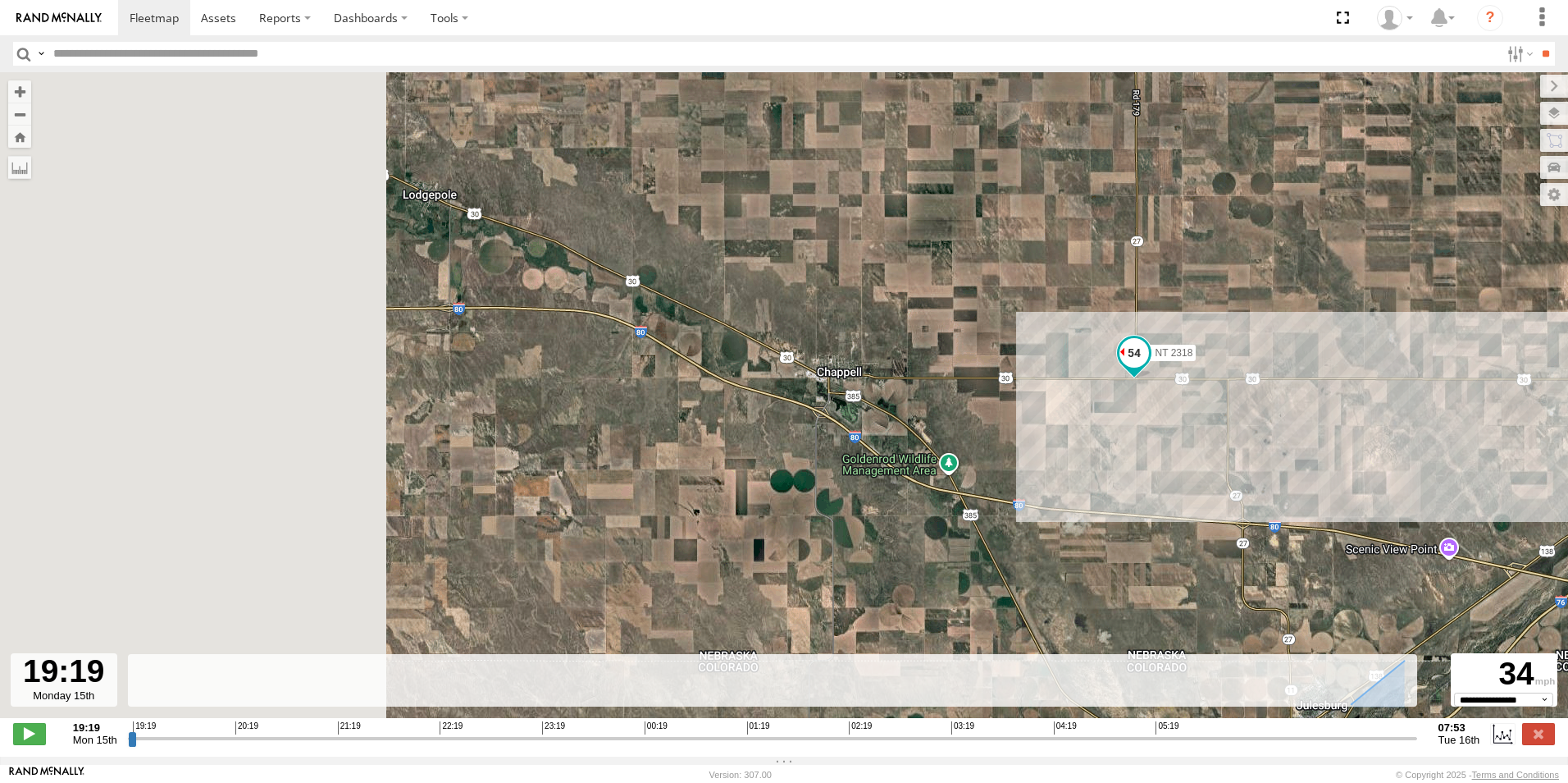
drag, startPoint x: 268, startPoint y: 470, endPoint x: 1183, endPoint y: 448, distance: 915.3
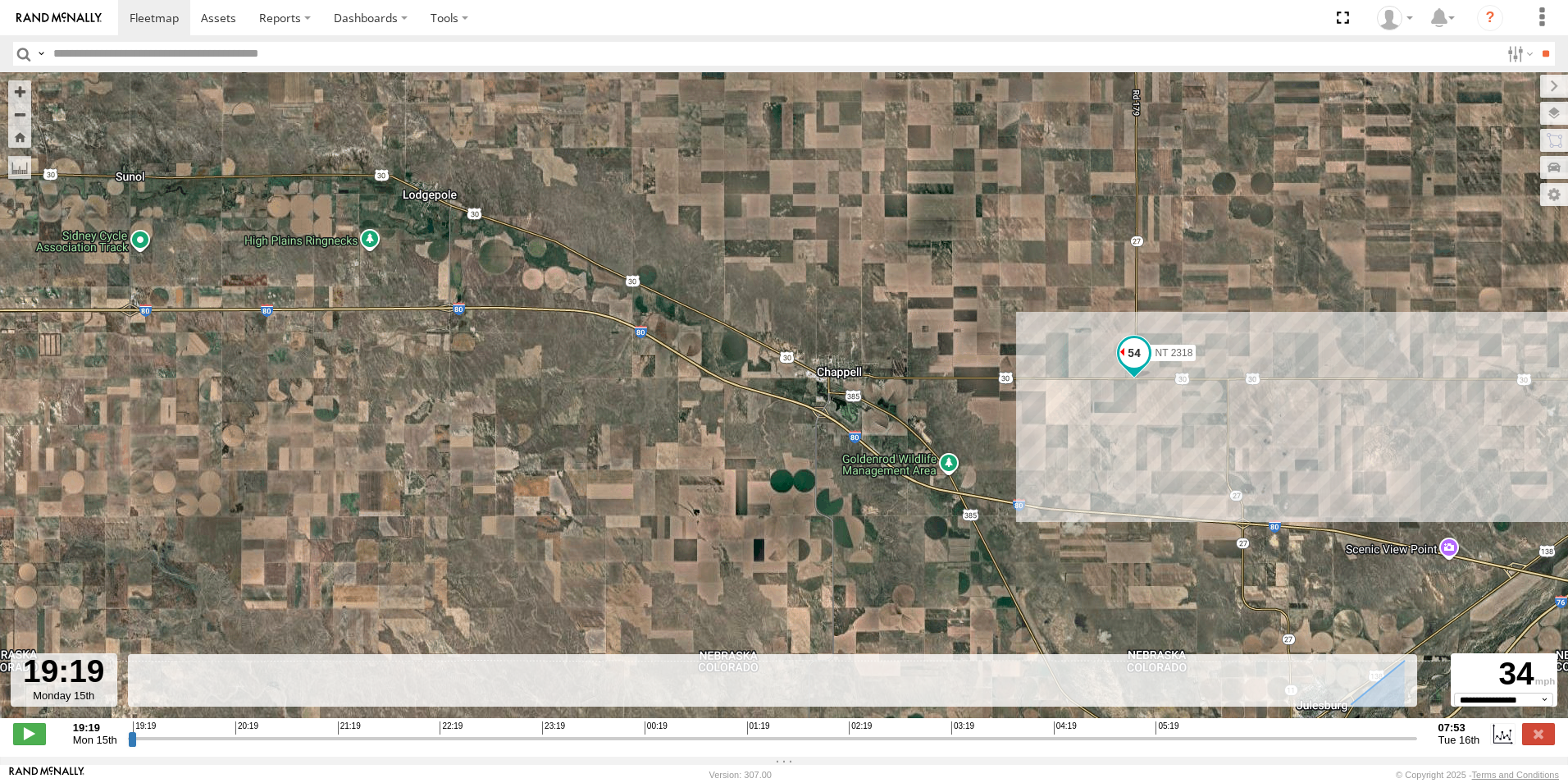
click at [1183, 448] on div "NT 2318" at bounding box center [784, 403] width 1568 height 663
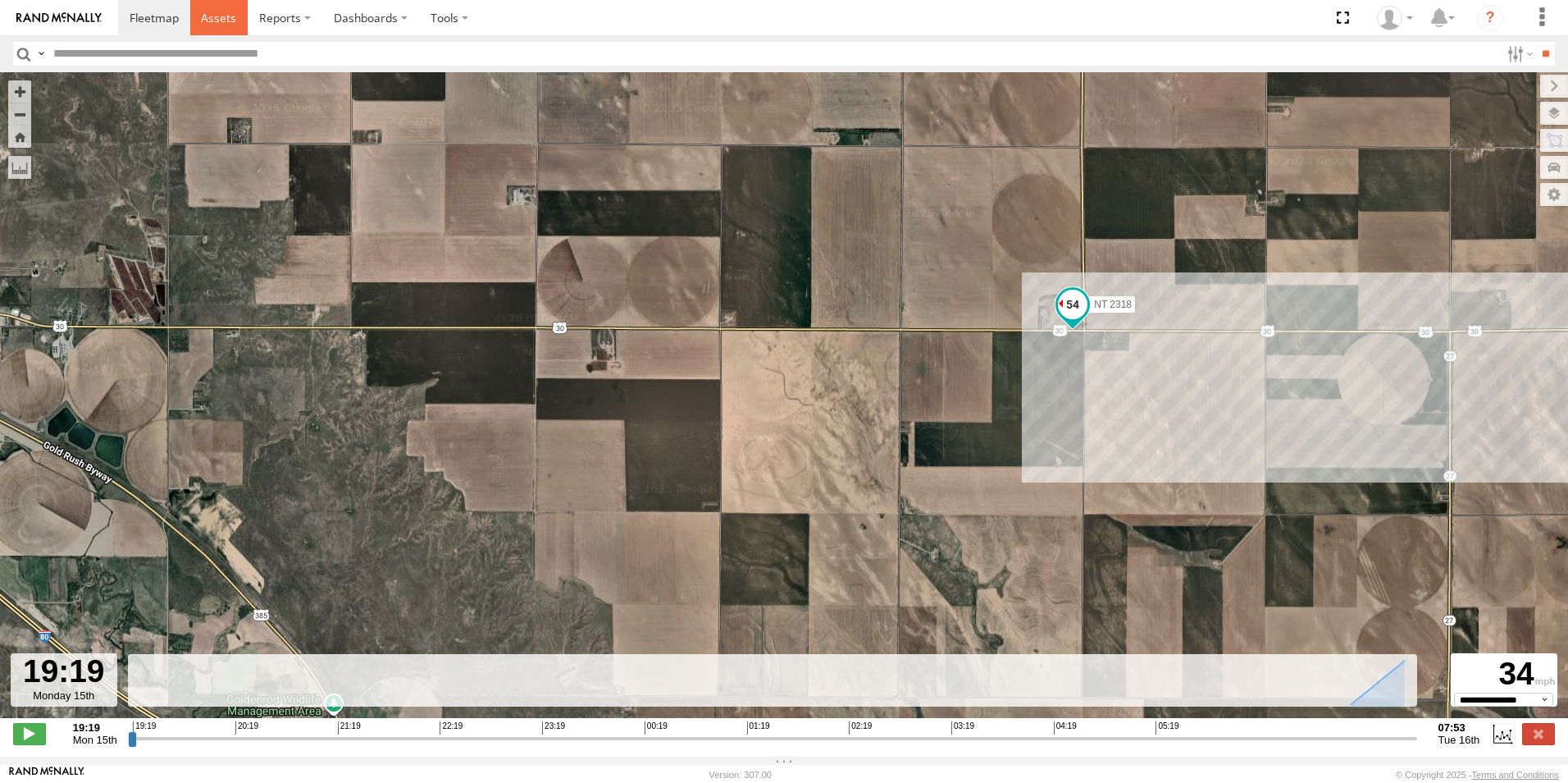
click at [227, 17] on span at bounding box center [219, 18] width 35 height 16
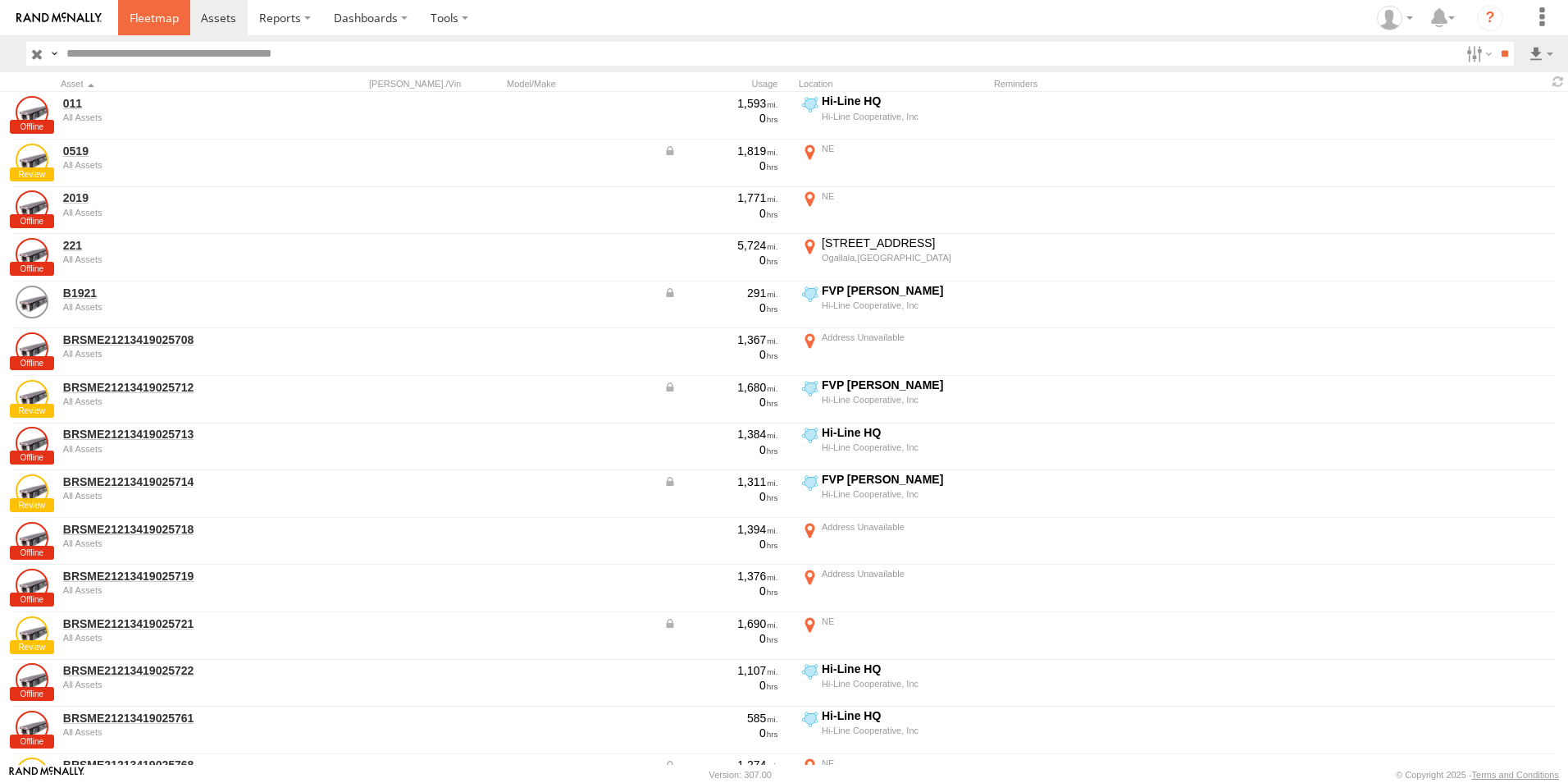
click at [154, 12] on span at bounding box center [155, 18] width 49 height 16
